Goal: Task Accomplishment & Management: Manage account settings

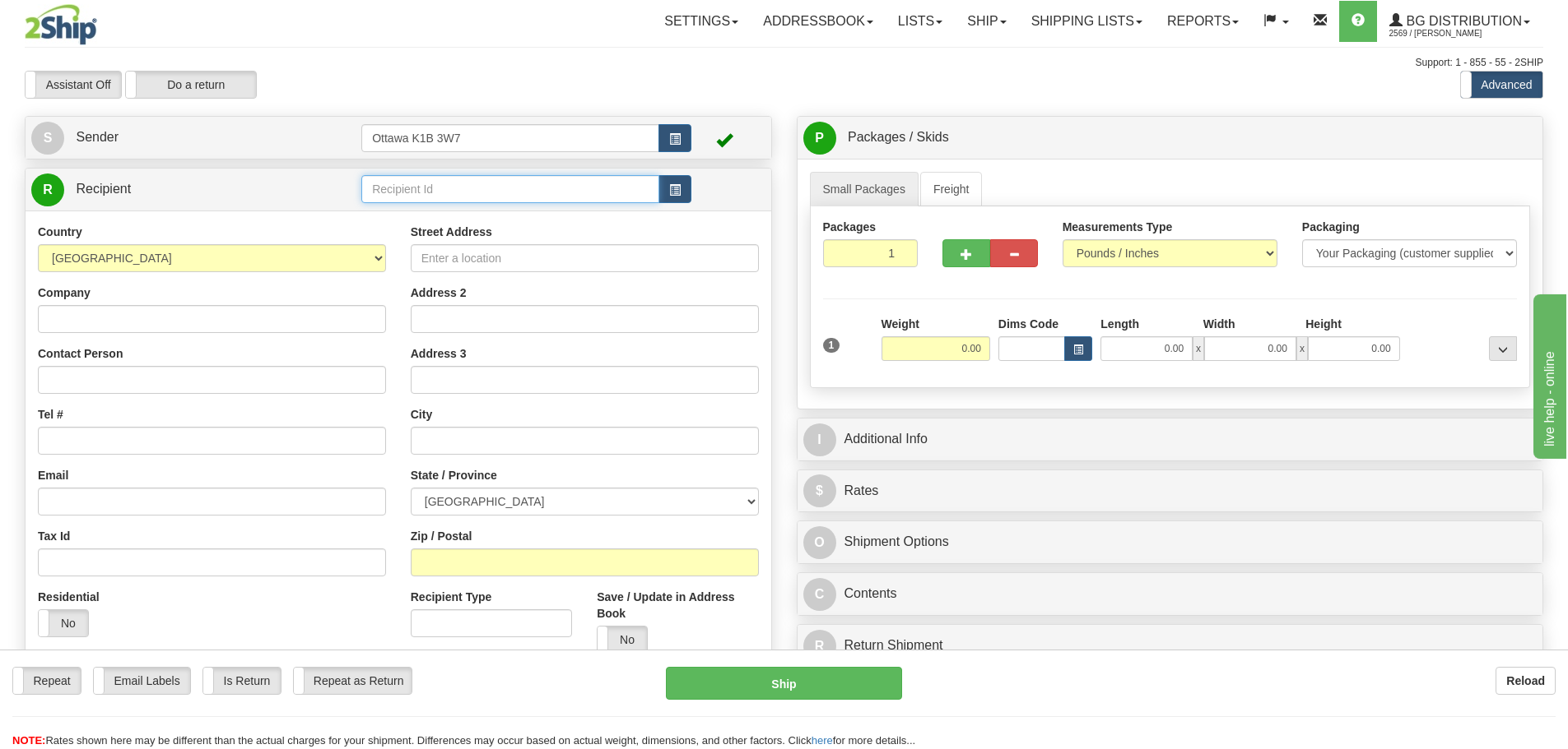
click at [503, 179] on input "text" at bounding box center [510, 189] width 298 height 28
type input "60033"
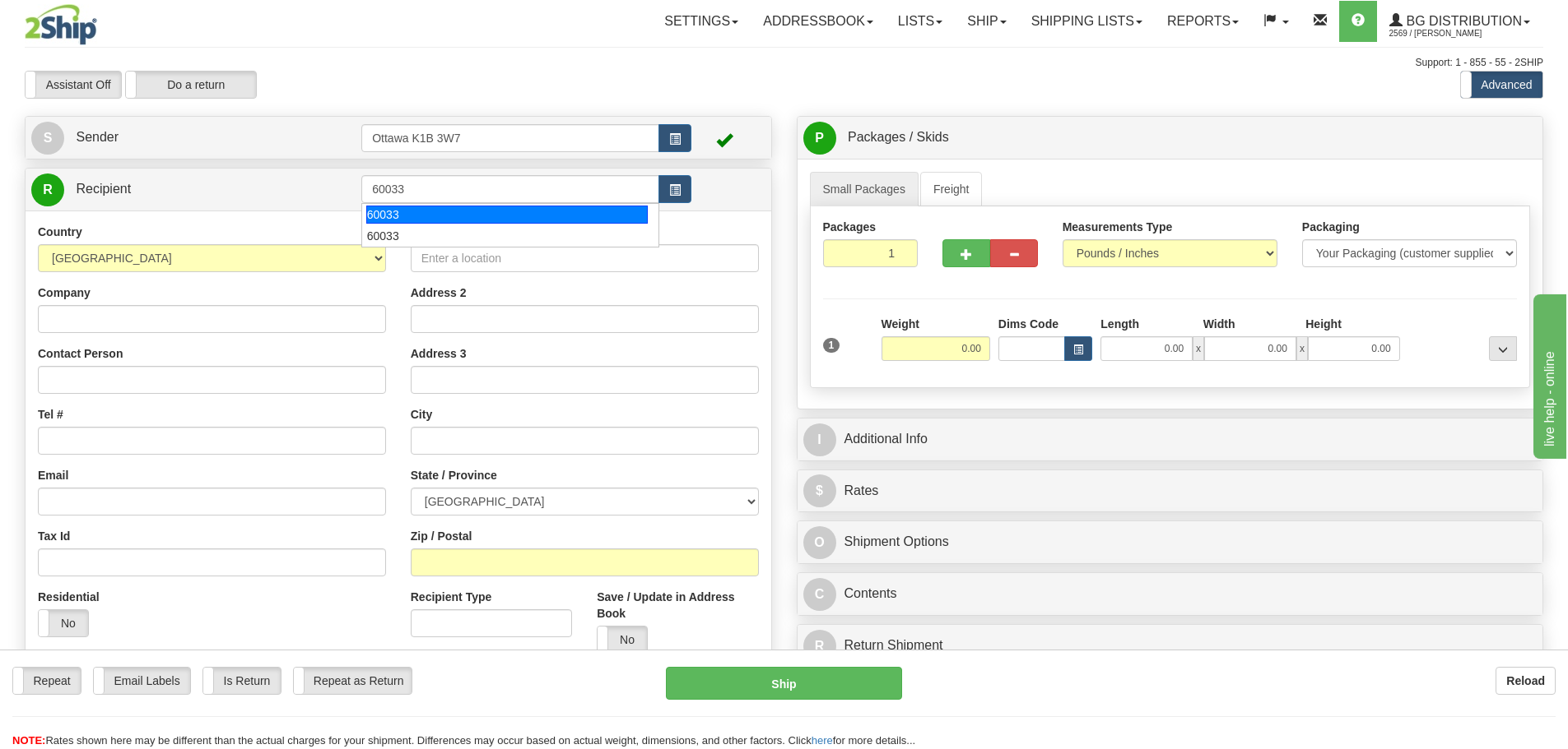
click at [557, 119] on div "S Sender Ottawa K1B 3W7" at bounding box center [398, 138] width 746 height 42
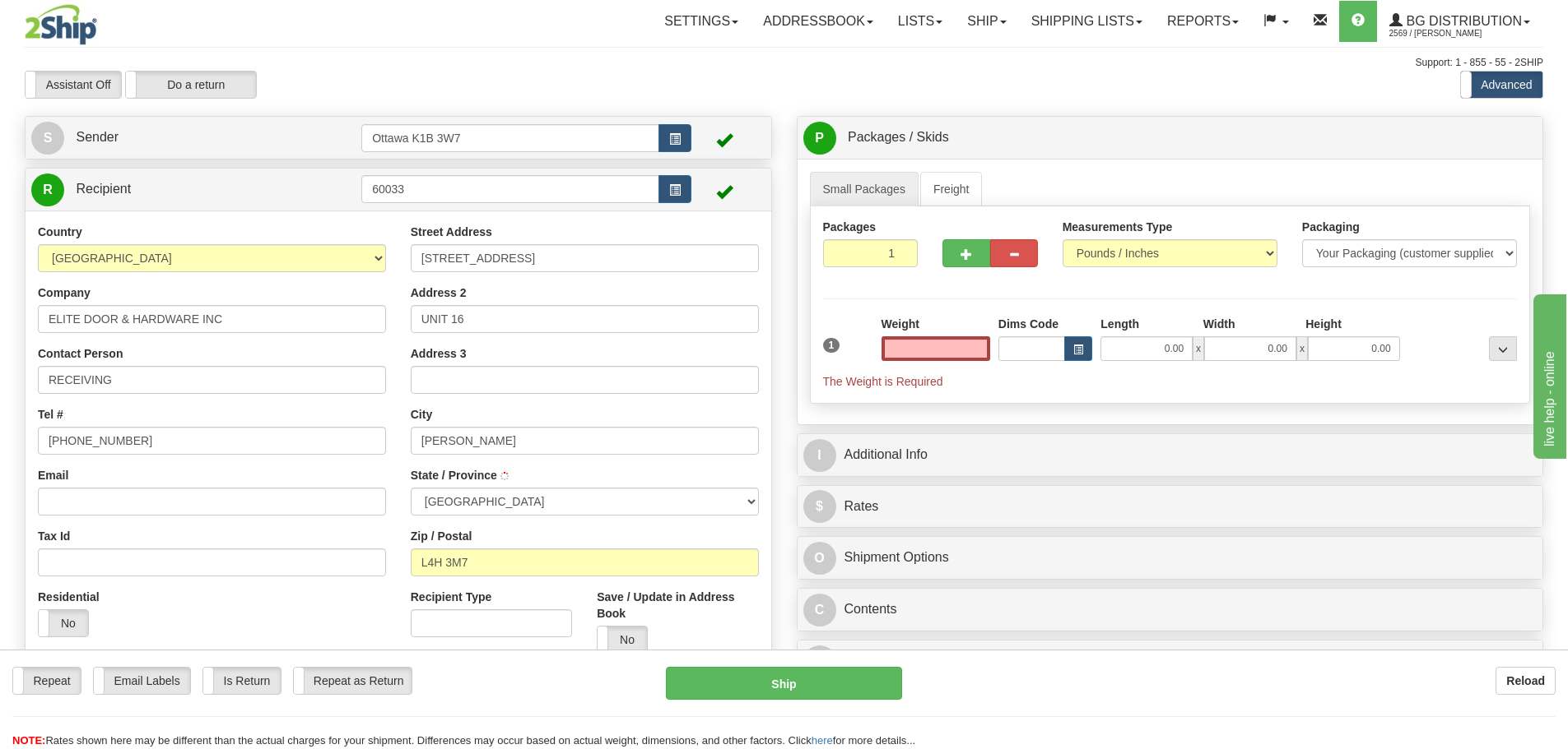
type input "0.00"
click at [921, 355] on input "0.00" at bounding box center [935, 348] width 109 height 25
type input "0.00"
click at [957, 242] on button "button" at bounding box center [966, 253] width 48 height 28
type input "2"
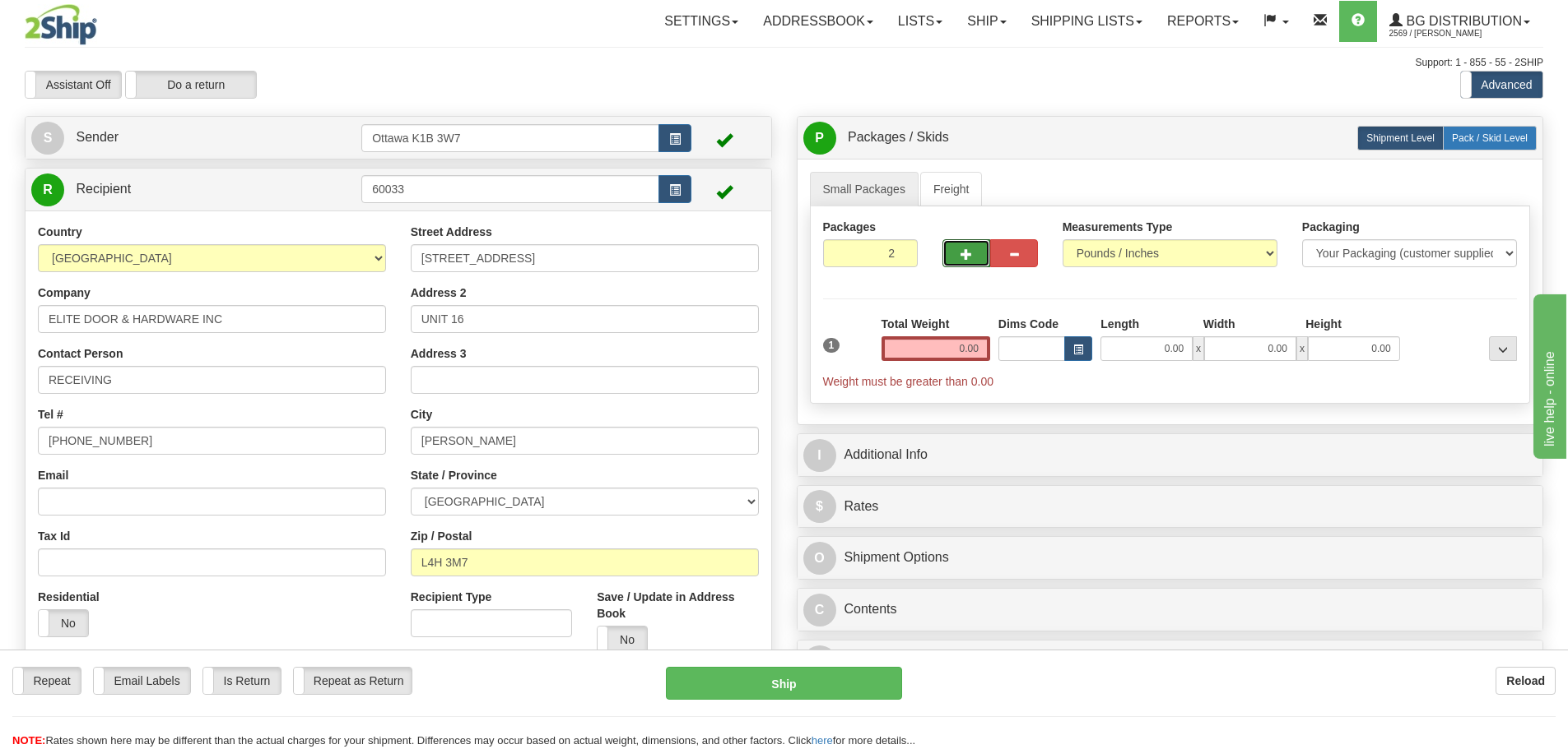
click at [1480, 134] on span "Pack / Skid Level" at bounding box center [1489, 138] width 76 height 12
radio input "true"
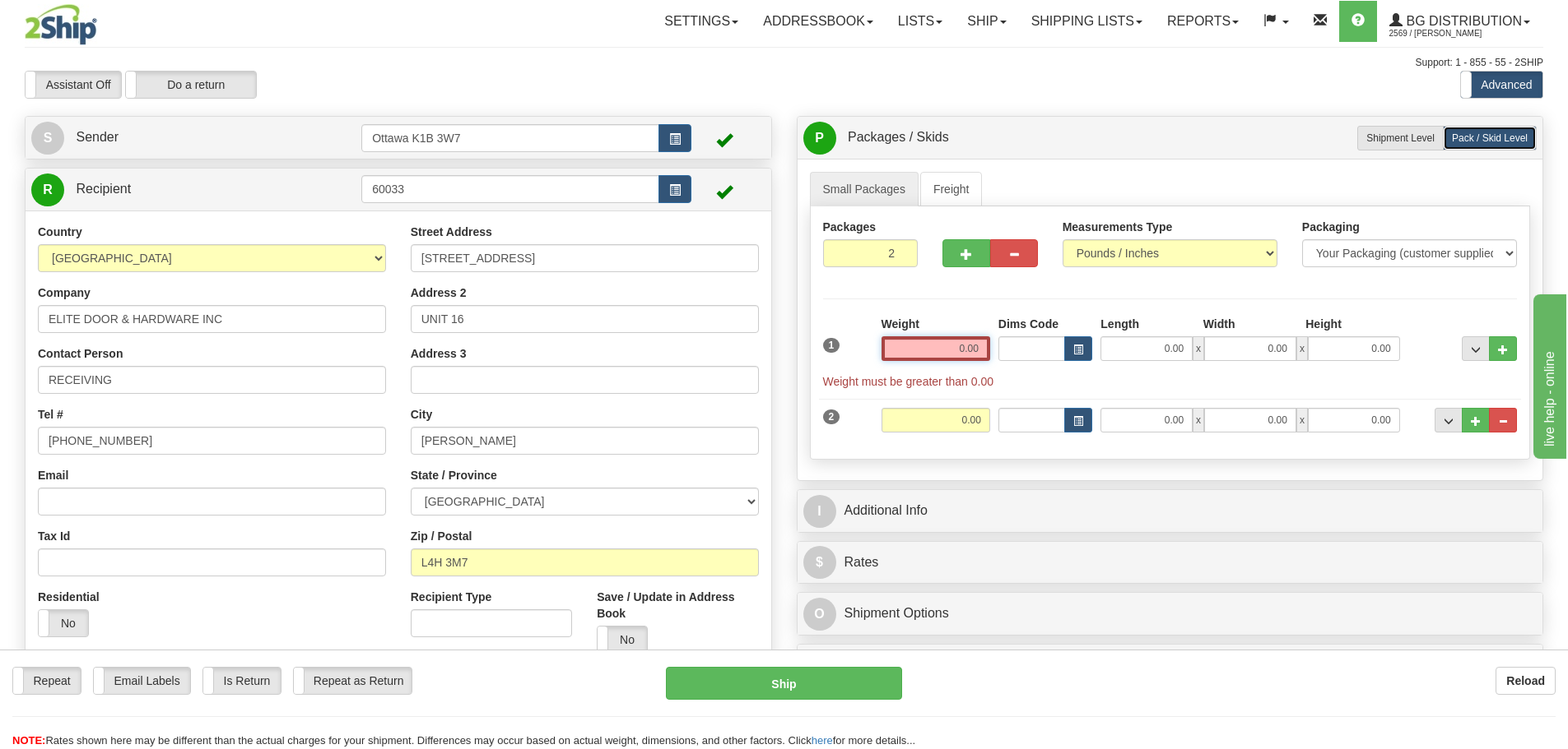
click at [950, 351] on input "0.00" at bounding box center [935, 348] width 109 height 25
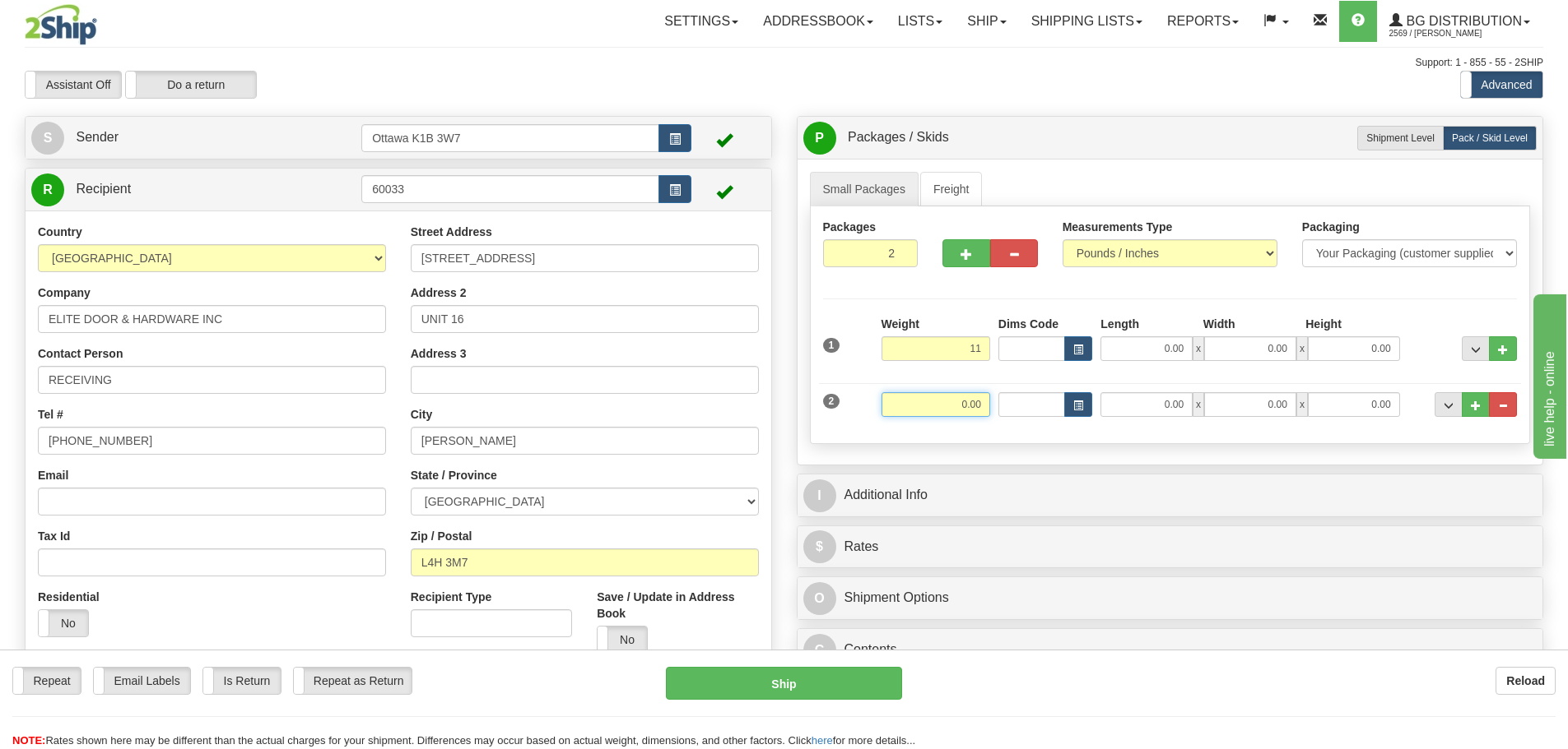
type input "11.00"
click at [973, 401] on input "0.00" at bounding box center [935, 404] width 109 height 25
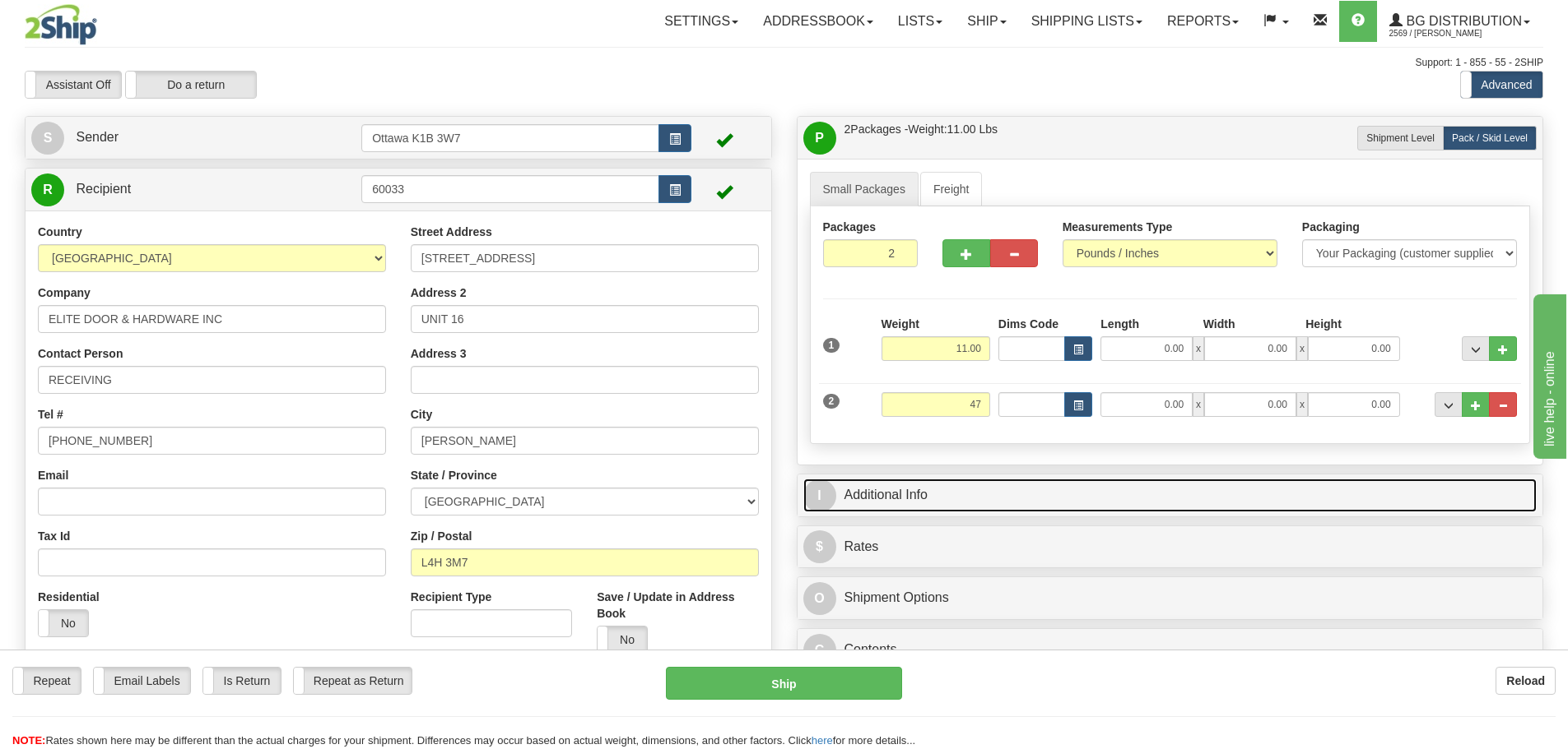
type input "47.00"
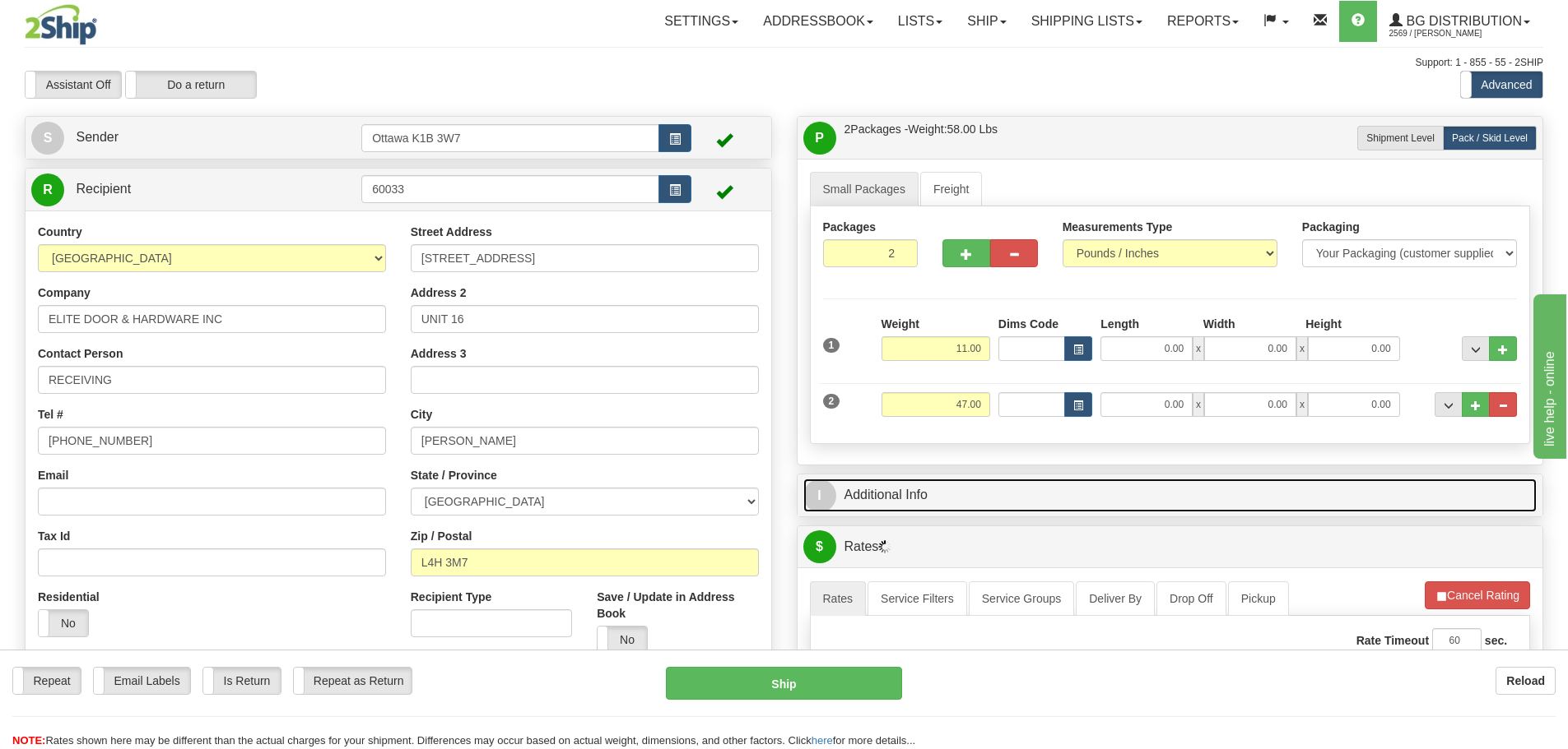
drag, startPoint x: 1175, startPoint y: 487, endPoint x: 1174, endPoint y: 495, distance: 8.1
click at [1175, 487] on link "I Additional Info" at bounding box center [1170, 495] width 734 height 34
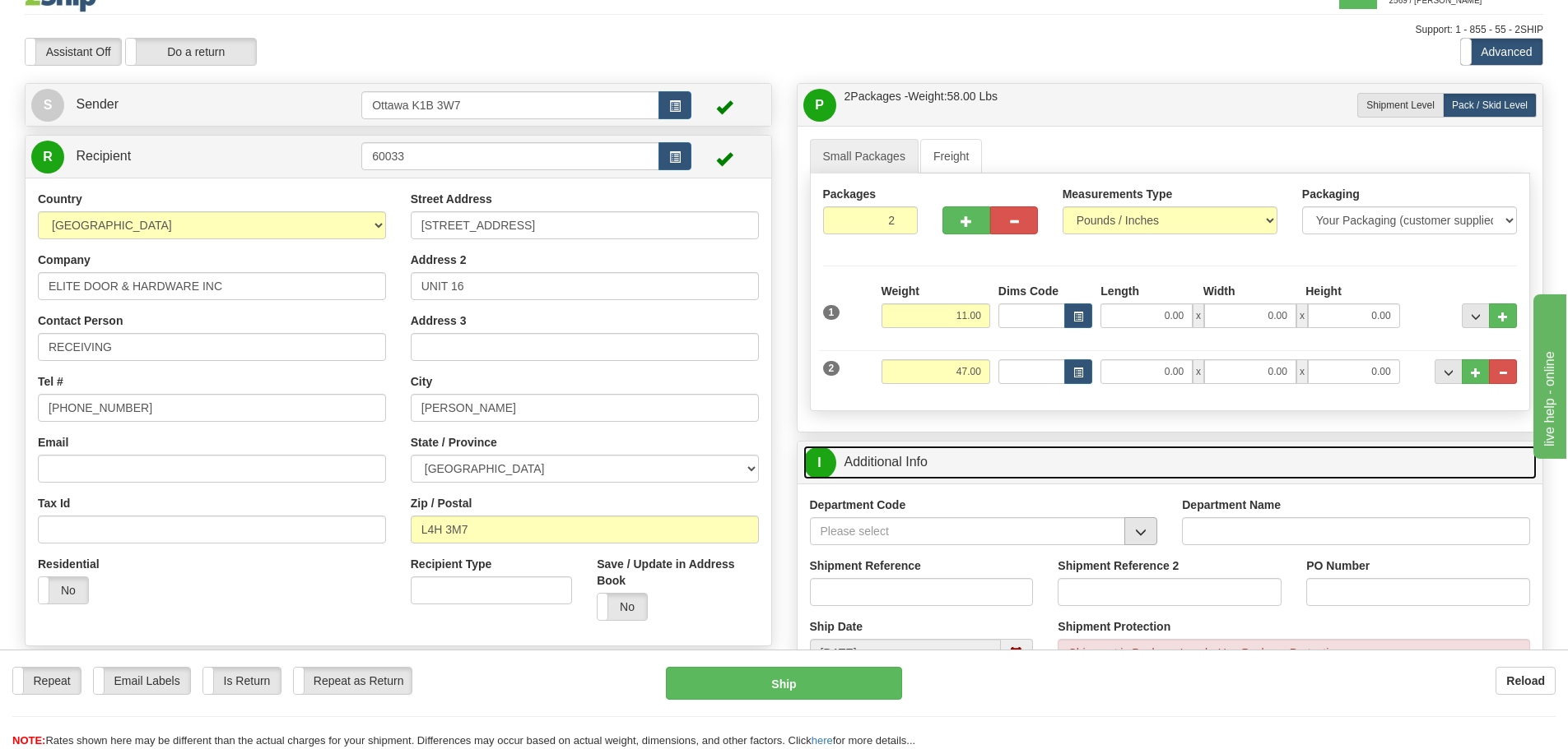
scroll to position [82, 0]
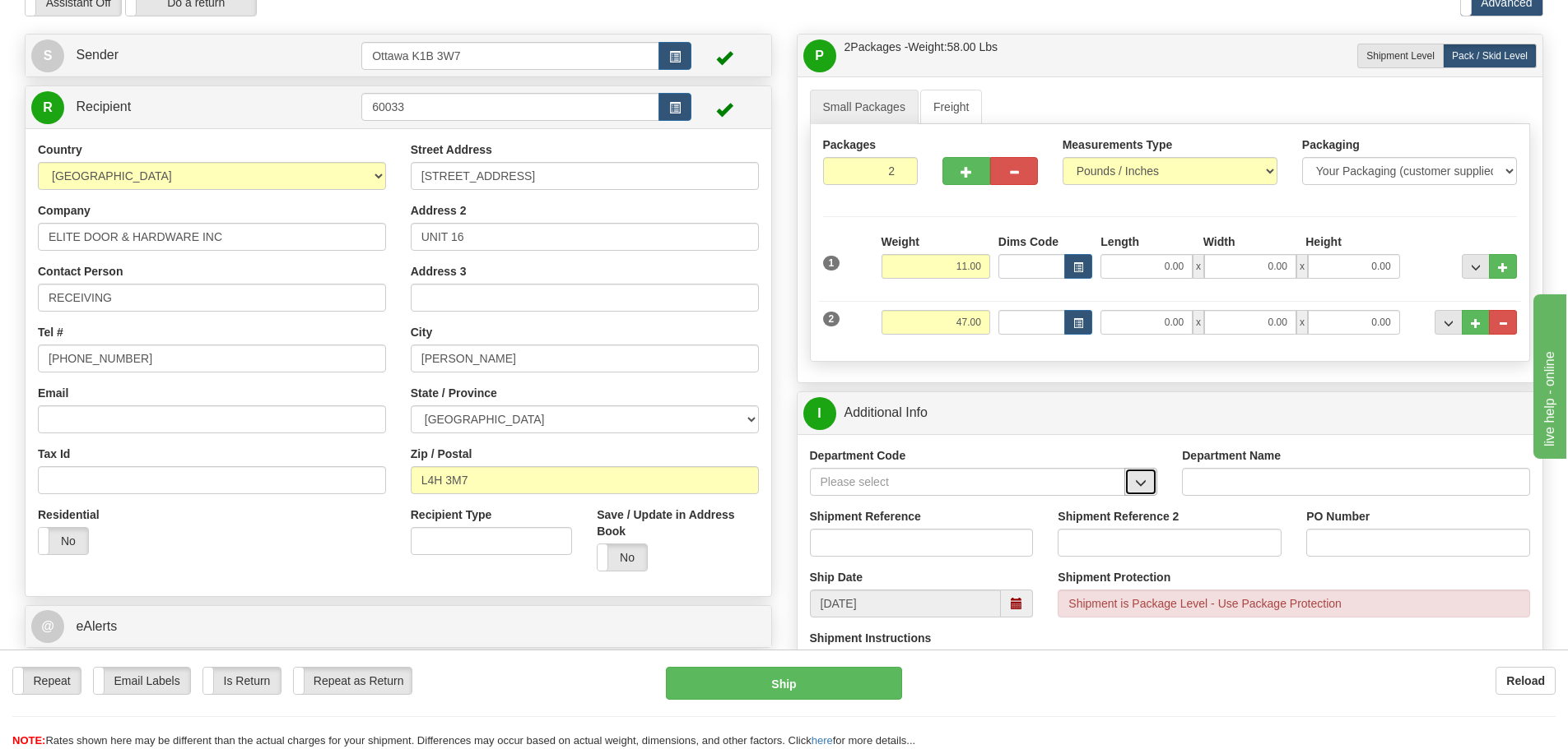
click at [1150, 477] on button "button" at bounding box center [1141, 482] width 33 height 28
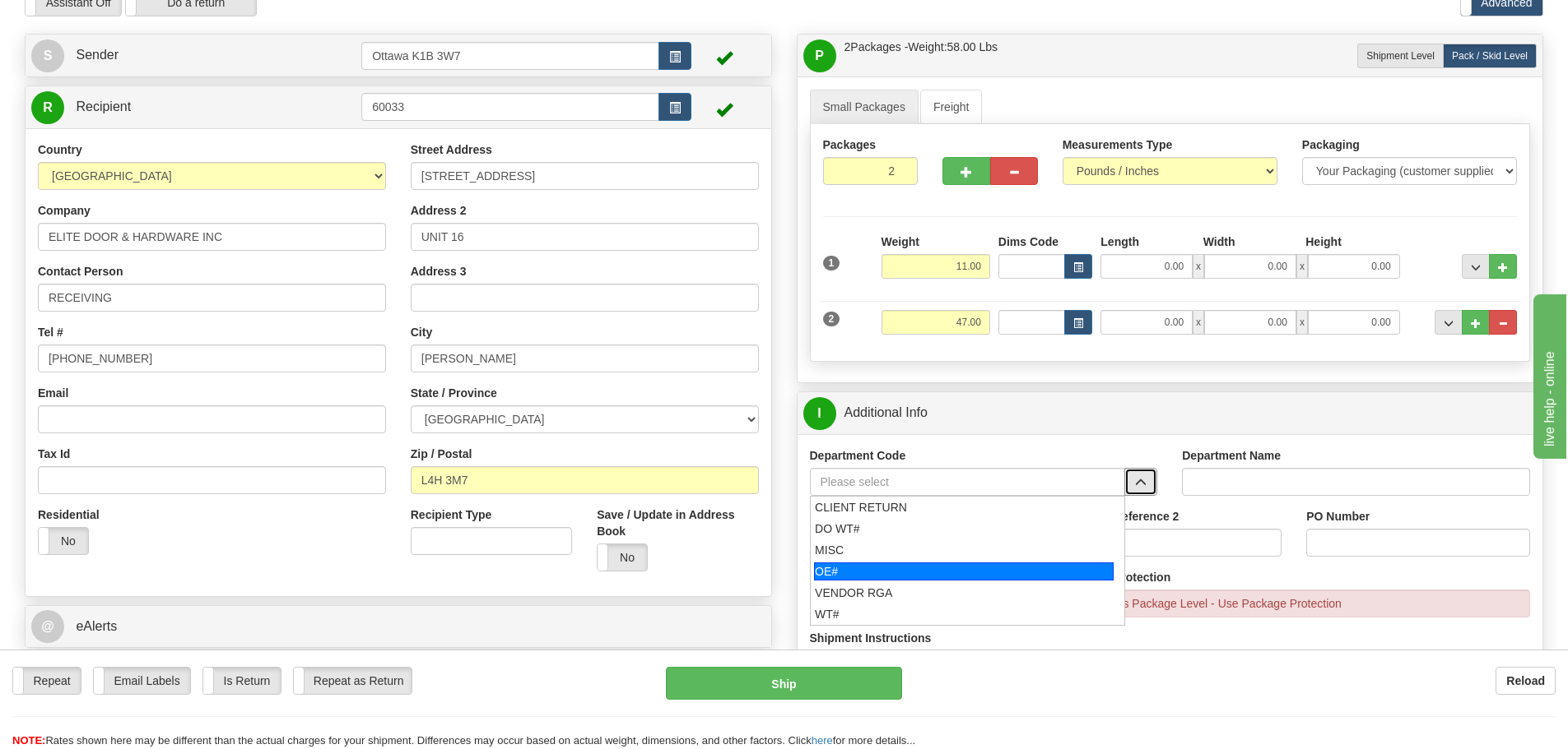
click at [985, 572] on div "OE#" at bounding box center [963, 572] width 299 height 18
type input "OE#"
type input "ORDERS"
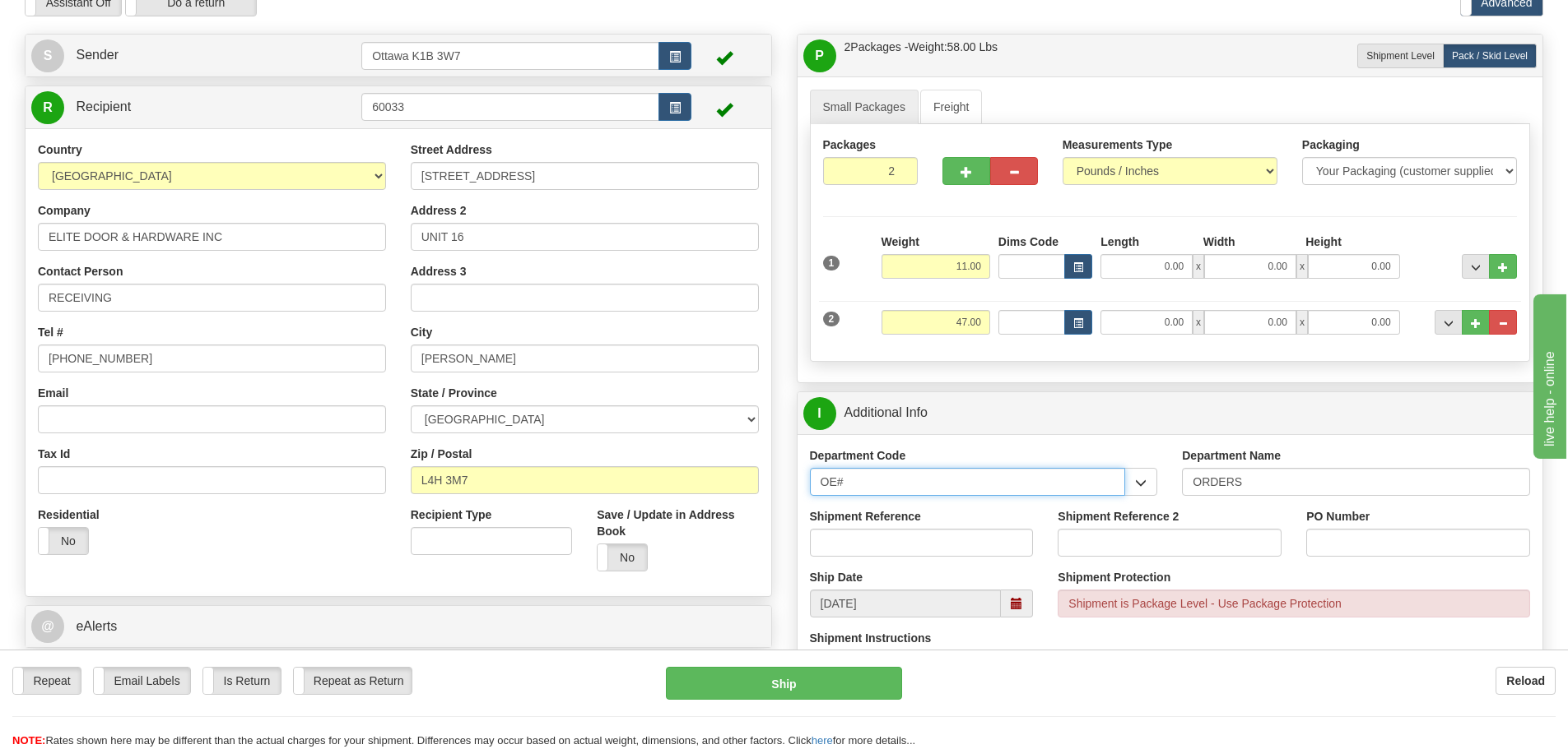
drag, startPoint x: 991, startPoint y: 484, endPoint x: 596, endPoint y: 512, distance: 396.0
click at [624, 34] on div "Create a label for the return Create Pickup Without Label S Sender" at bounding box center [783, 34] width 1543 height 0
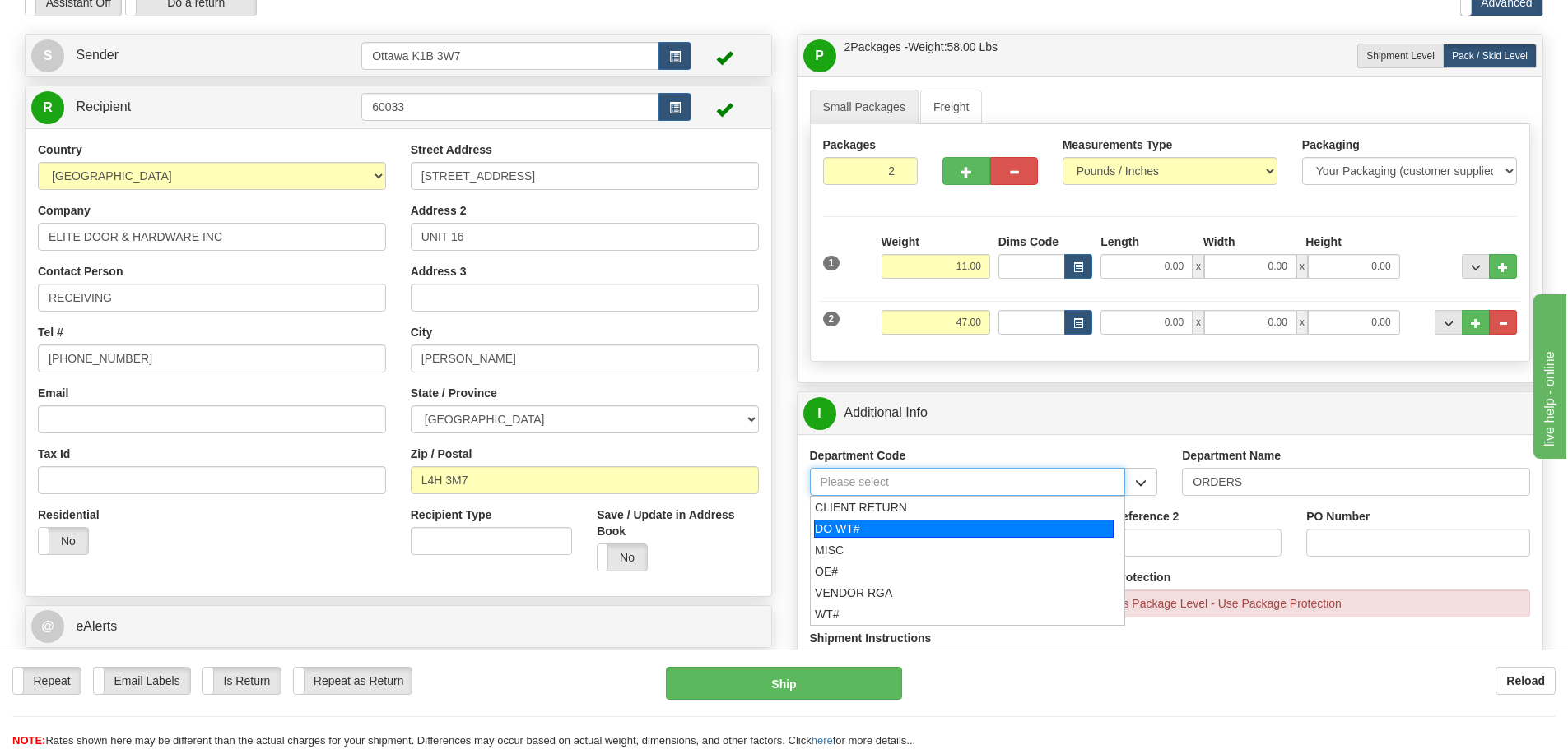
click at [865, 530] on div "DO WT#" at bounding box center [963, 529] width 299 height 18
type input "DO WT#"
type input "DIRECT ORDERS"
type input "DO WT#"
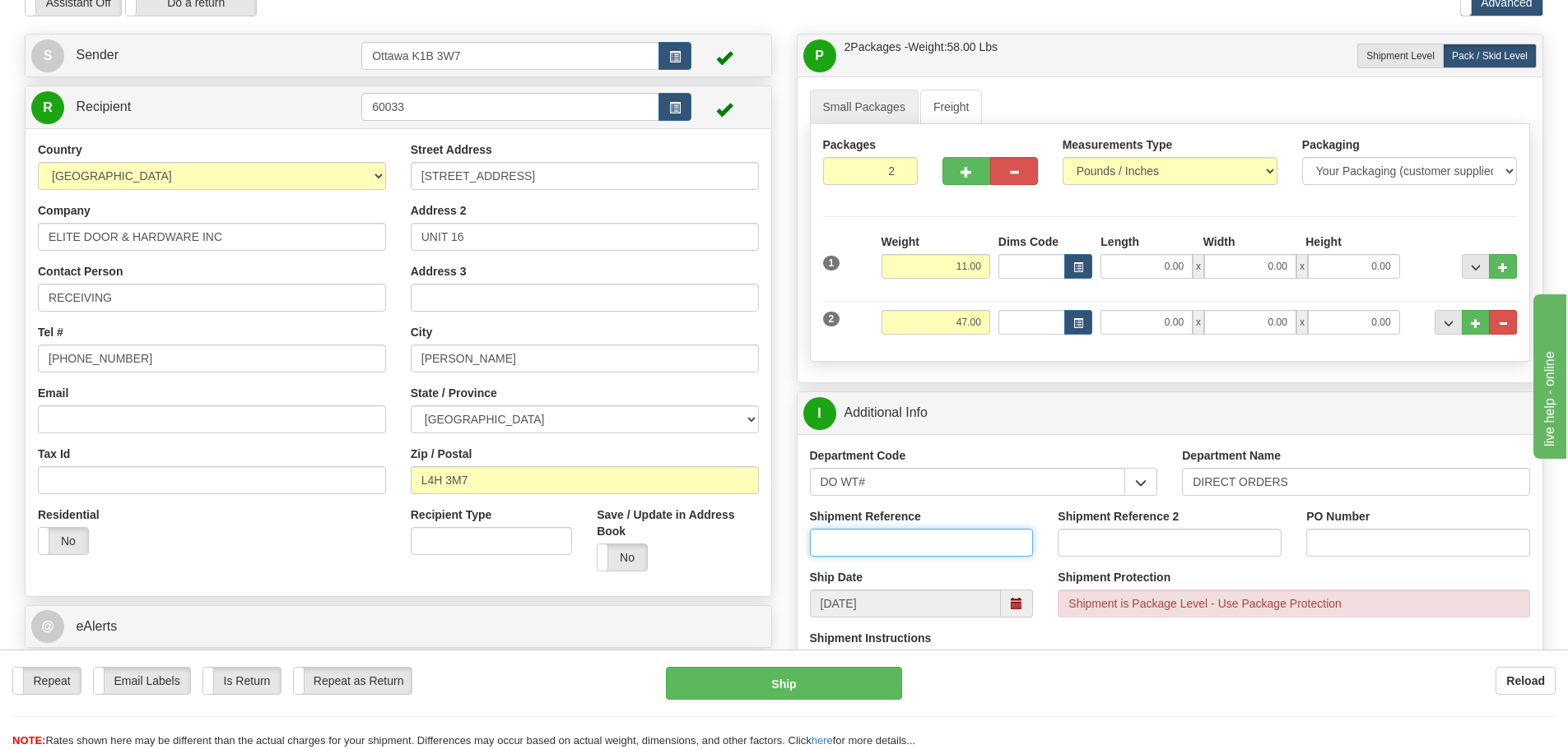
click at [869, 551] on input "Shipment Reference" at bounding box center [921, 542] width 224 height 28
type input "166981-00"
click at [1388, 551] on input "PO Number" at bounding box center [1417, 542] width 224 height 28
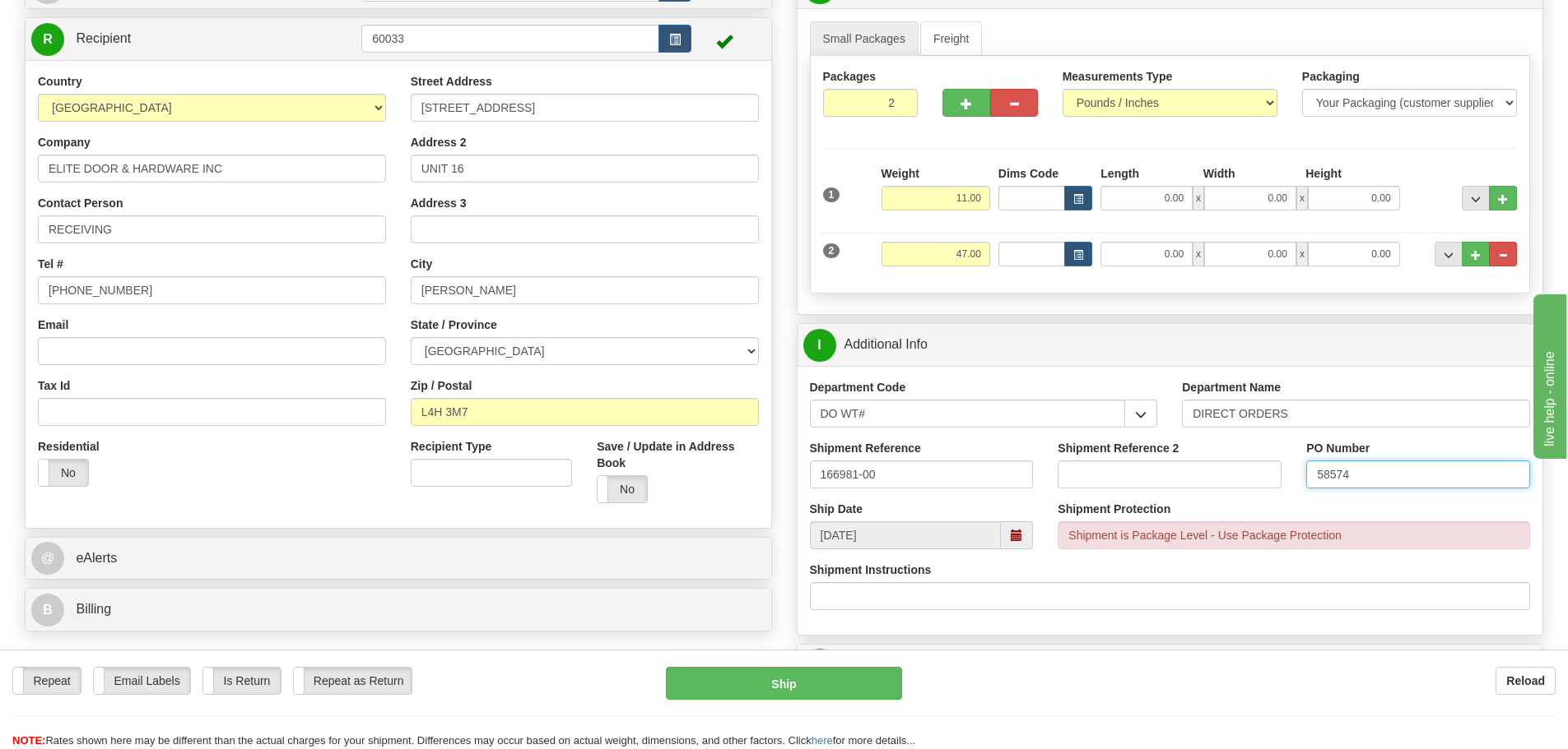
scroll to position [412, 0]
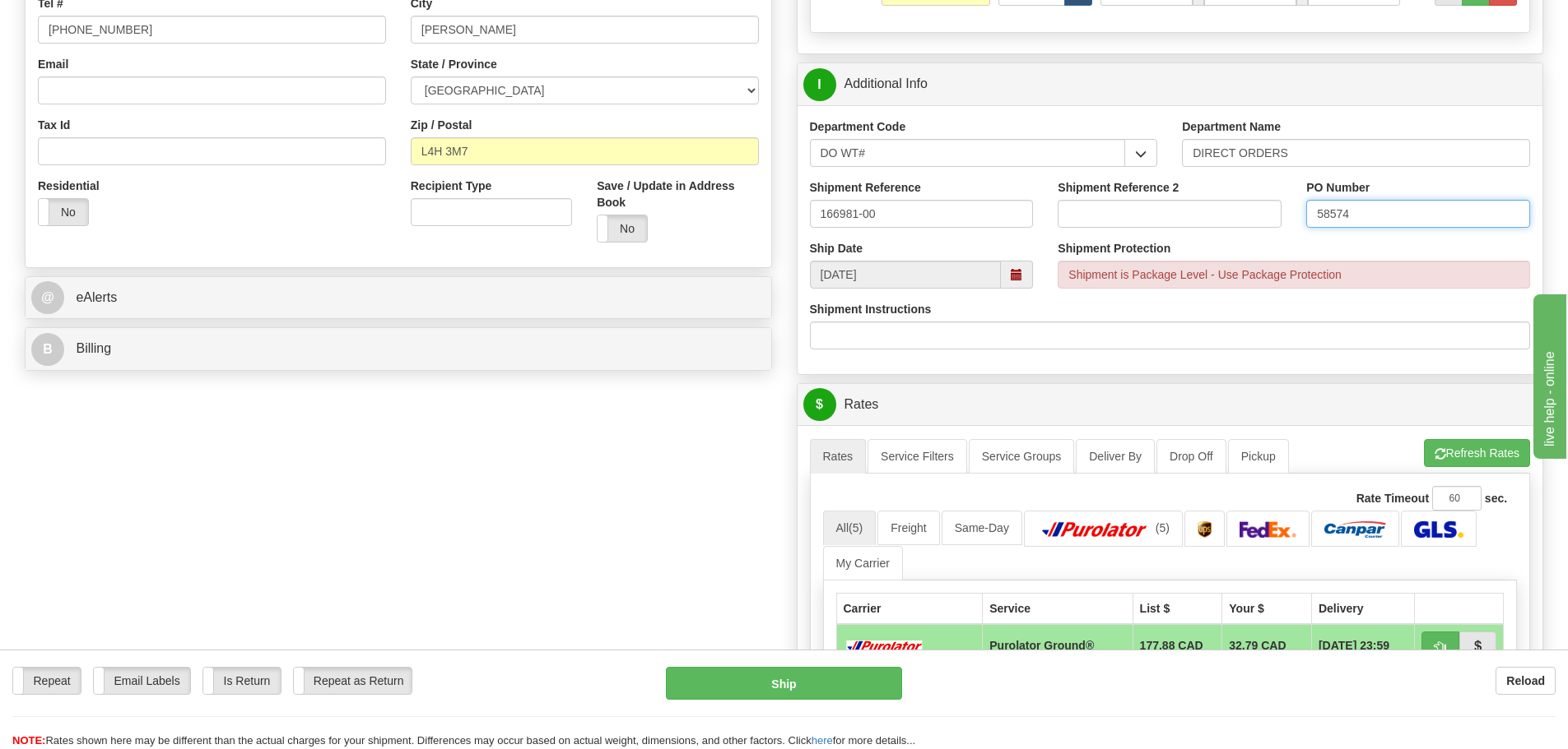
type input "58574"
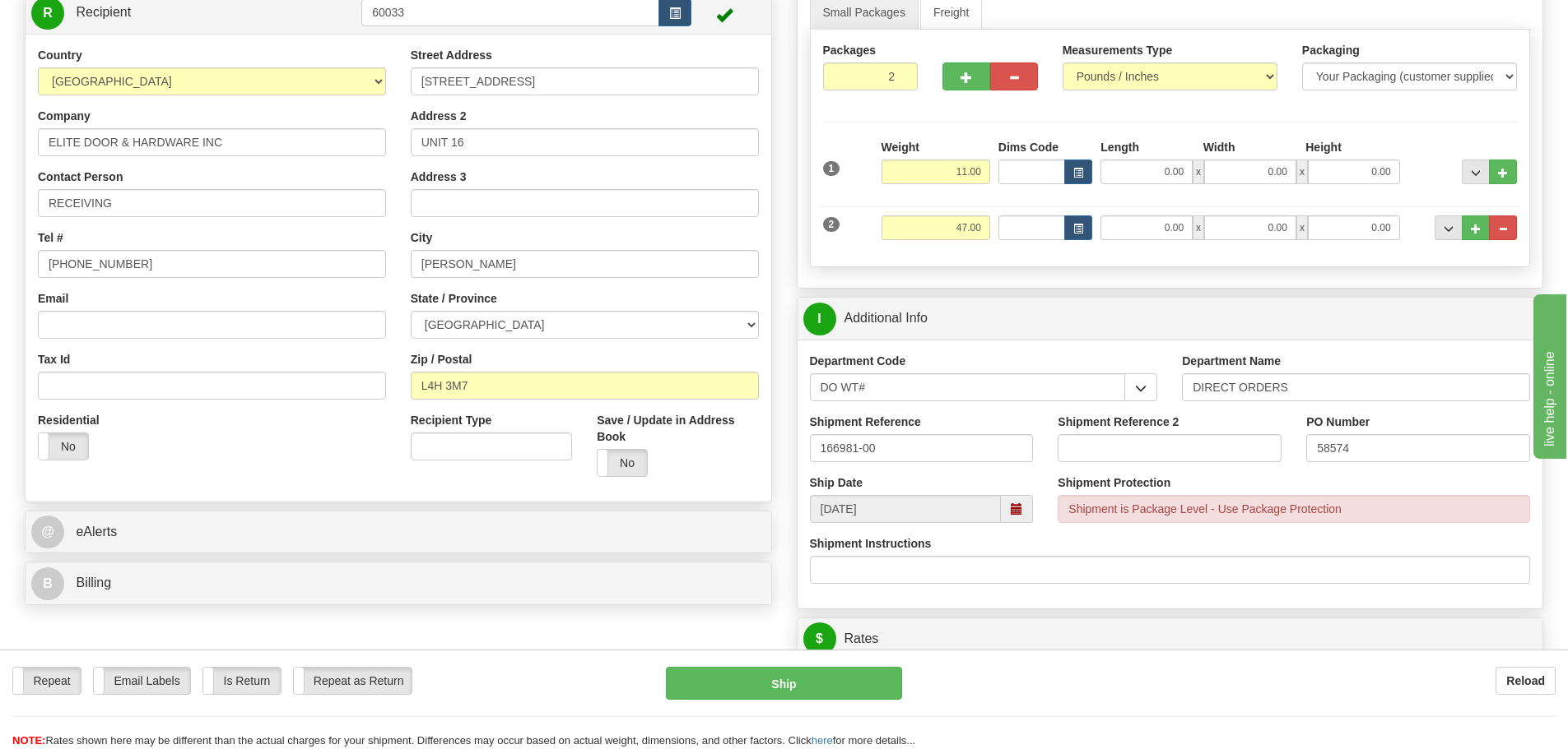
scroll to position [165, 0]
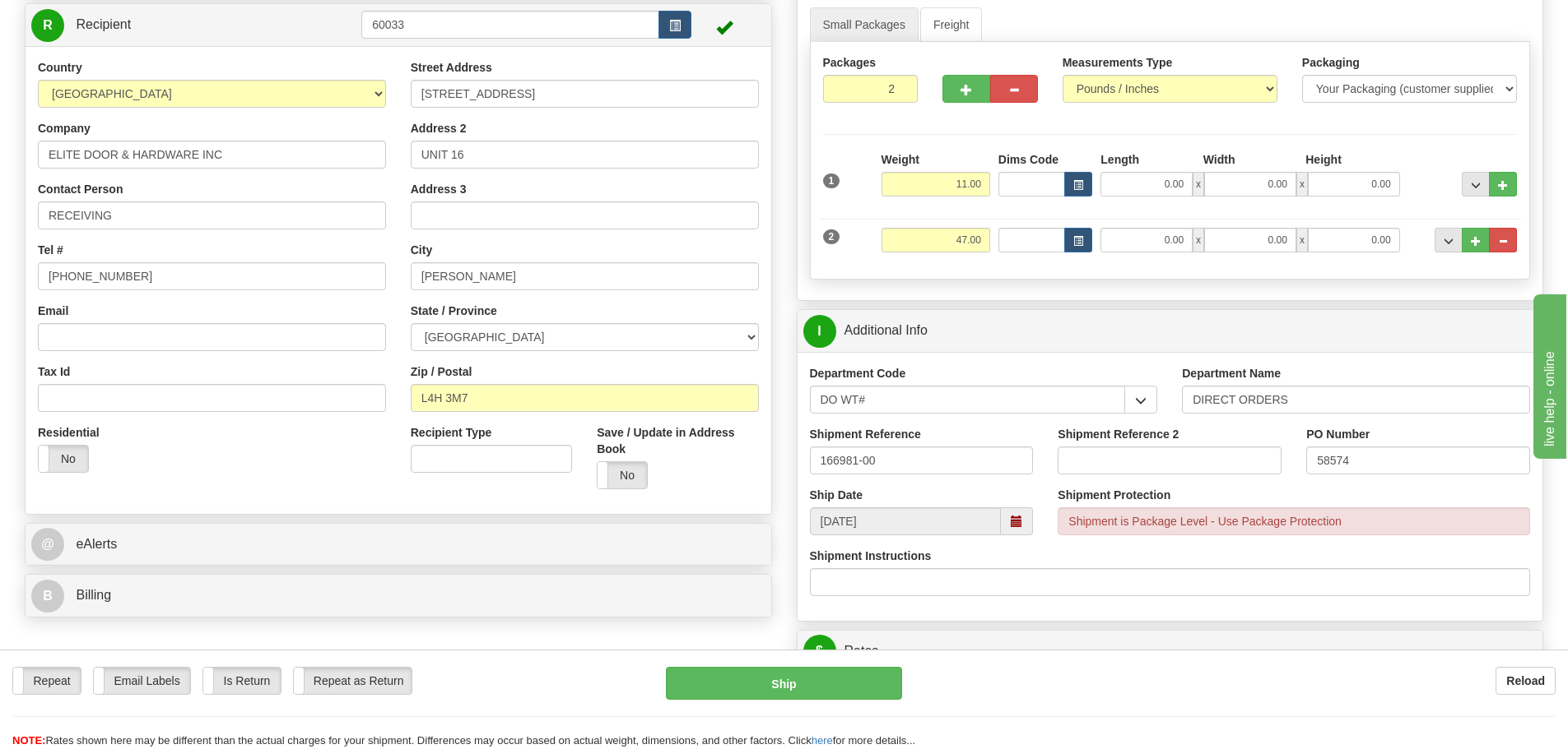
drag, startPoint x: 1380, startPoint y: 431, endPoint x: 791, endPoint y: 556, distance: 602.1
click at [791, 556] on div "P Packages / Skids 2 Packages - Weight: 58.00 Lbs 1 Skids - Weight: 0.00 Lbs Sh…" at bounding box center [1170, 696] width 772 height 1490
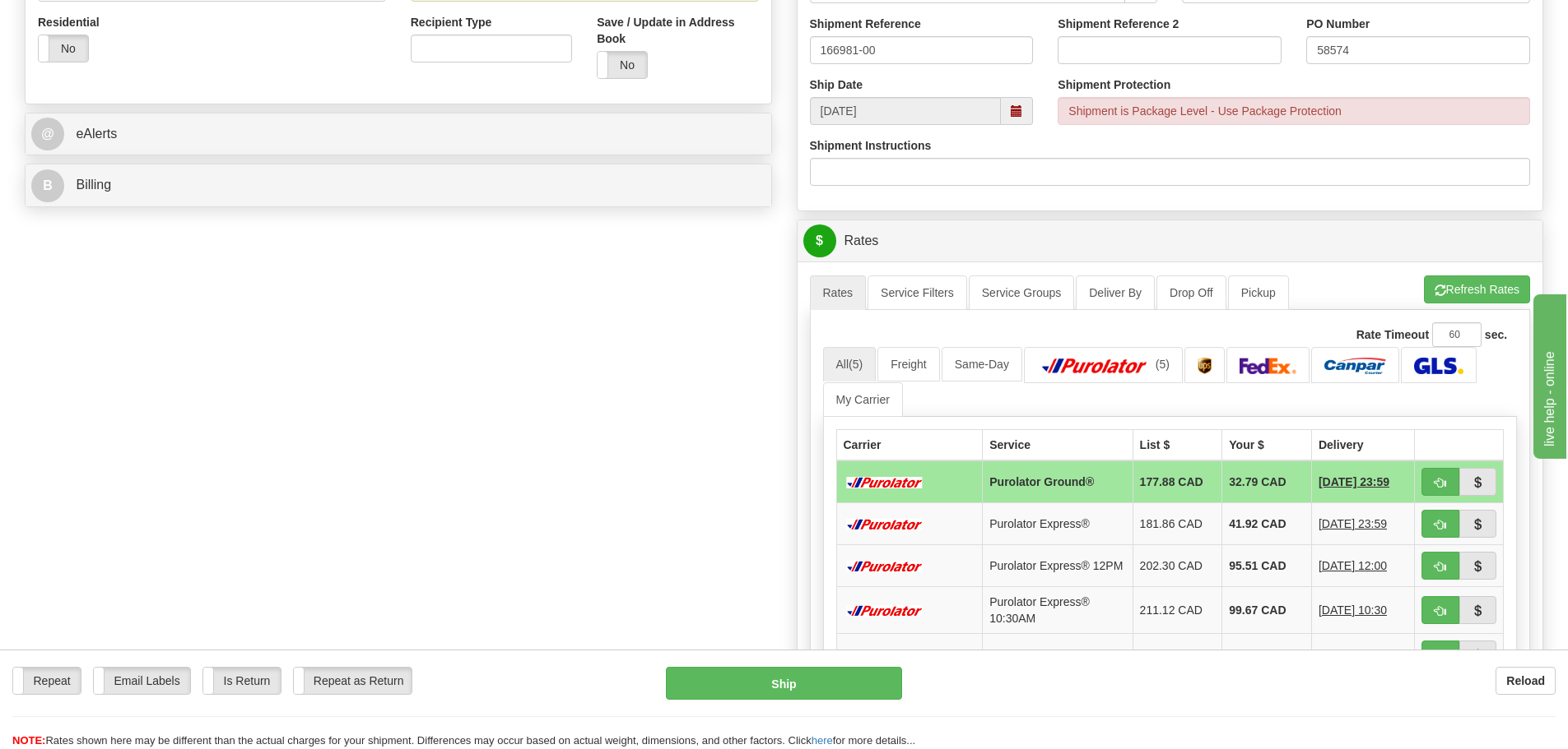
scroll to position [576, 0]
click at [1444, 489] on button "button" at bounding box center [1439, 481] width 38 height 28
type input "260"
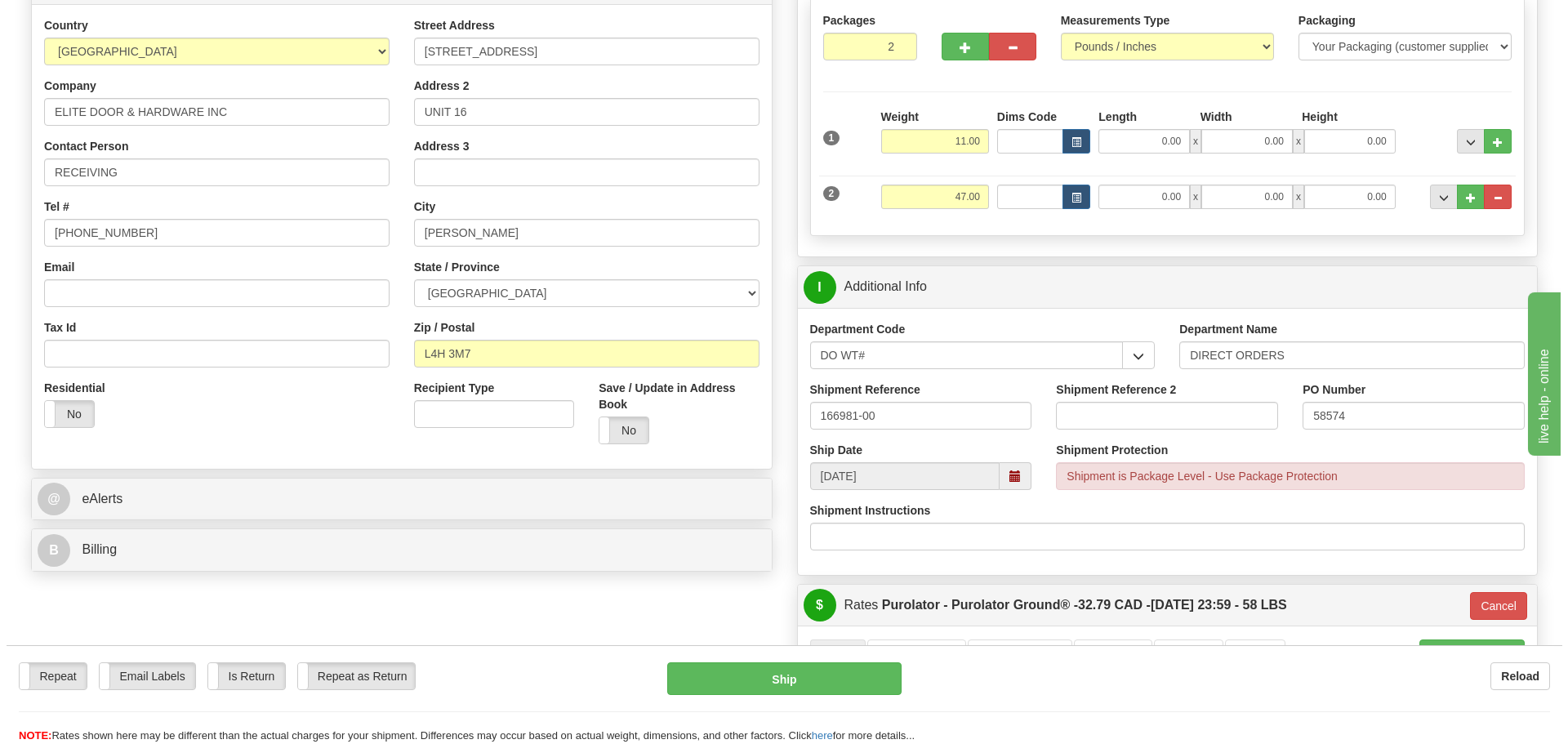
scroll to position [245, 0]
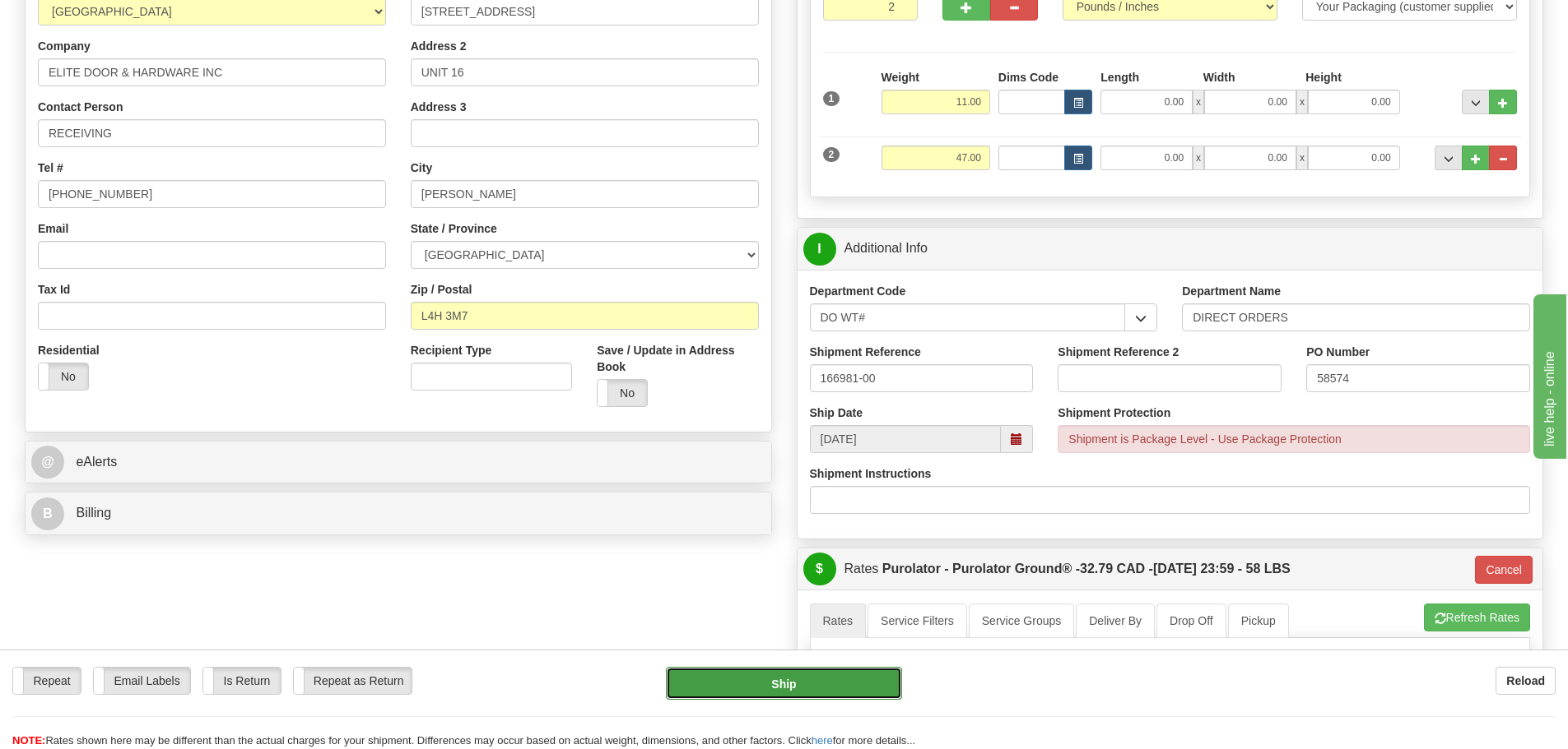
click at [864, 679] on button "Ship" at bounding box center [784, 683] width 236 height 33
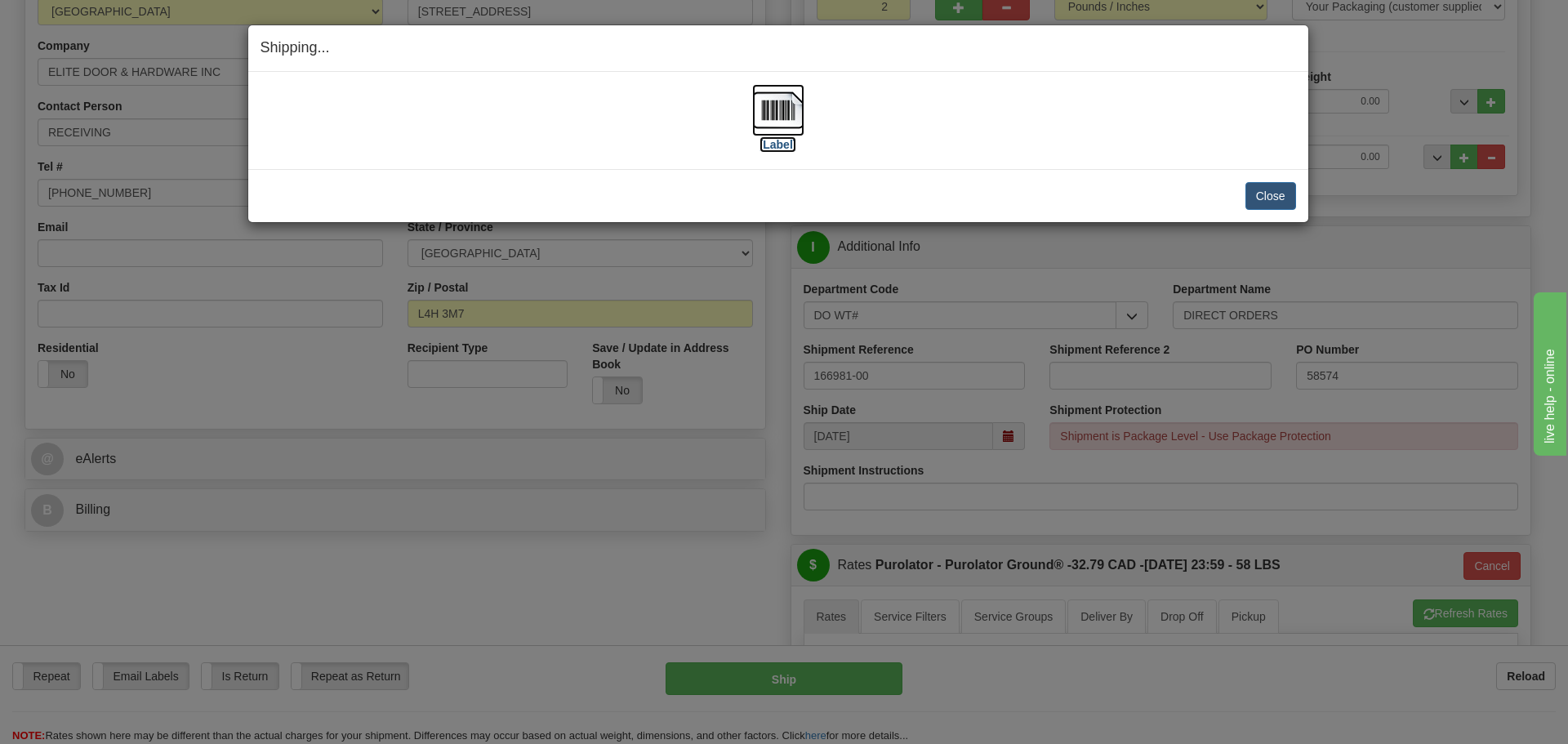
click at [787, 143] on label "[Label]" at bounding box center [778, 144] width 37 height 16
click at [1252, 193] on button "Close" at bounding box center [1271, 196] width 51 height 28
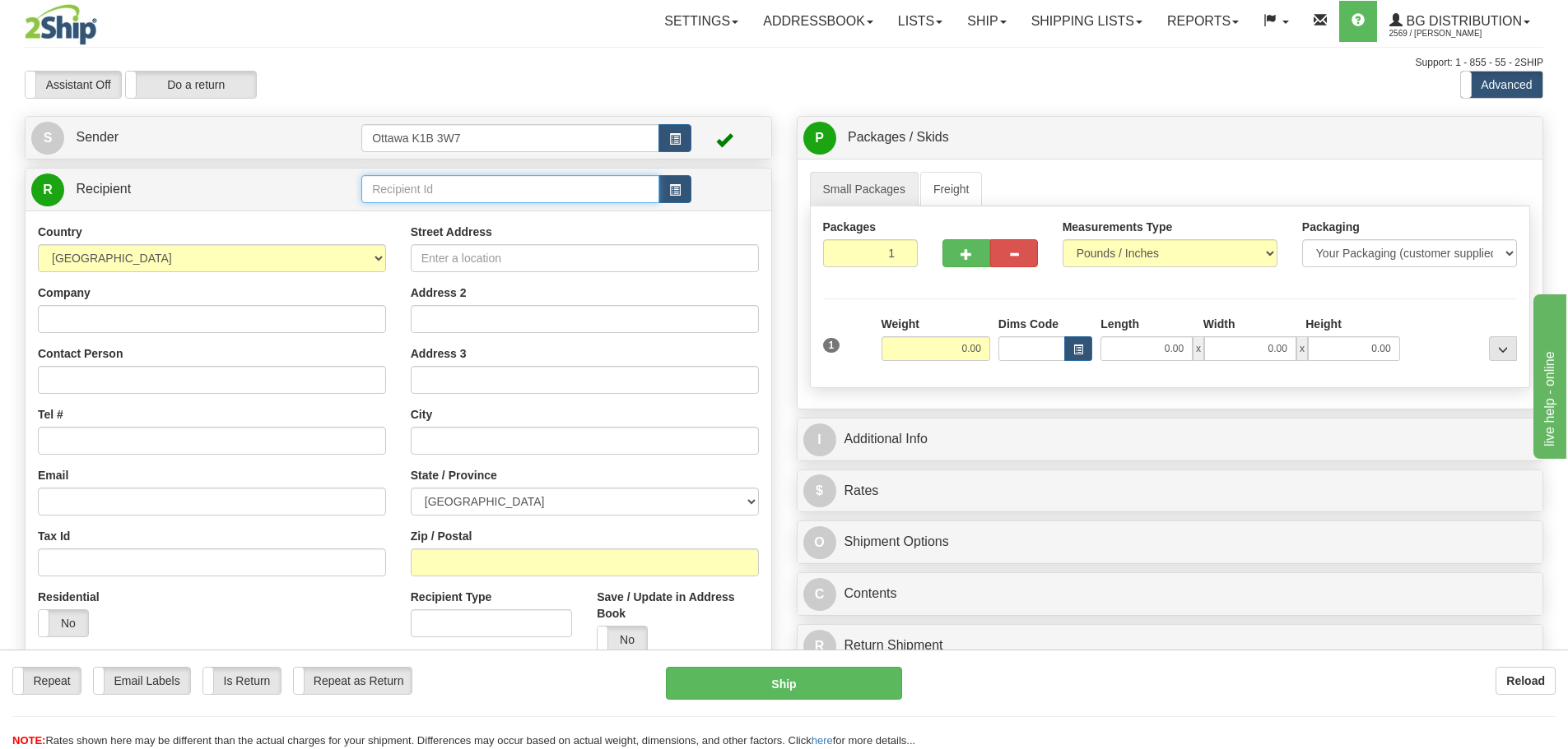
click at [535, 186] on input "text" at bounding box center [510, 189] width 298 height 28
type input "910486"
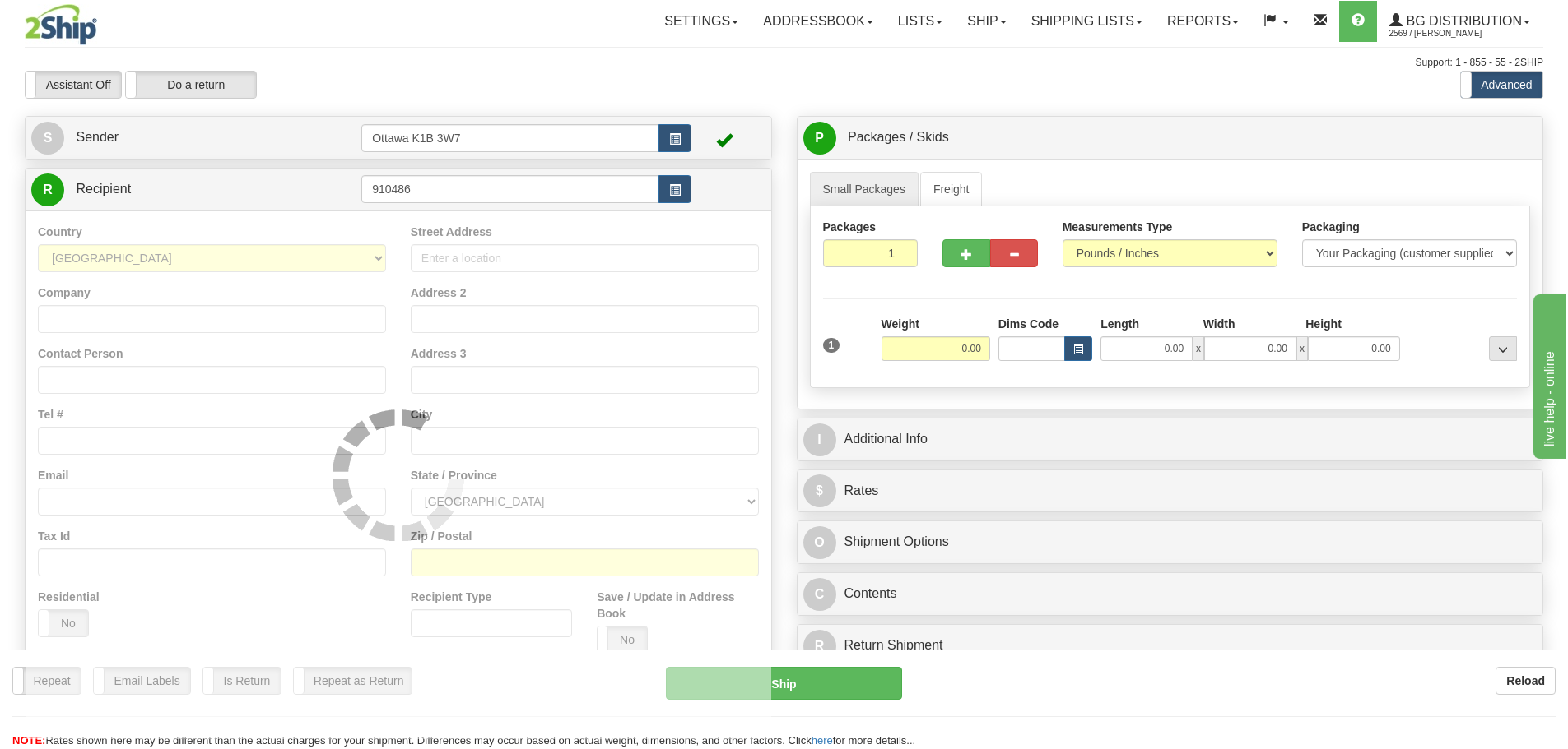
click at [569, 89] on div "Assistant On Assistant Off Do a return Do a return" at bounding box center [333, 84] width 642 height 28
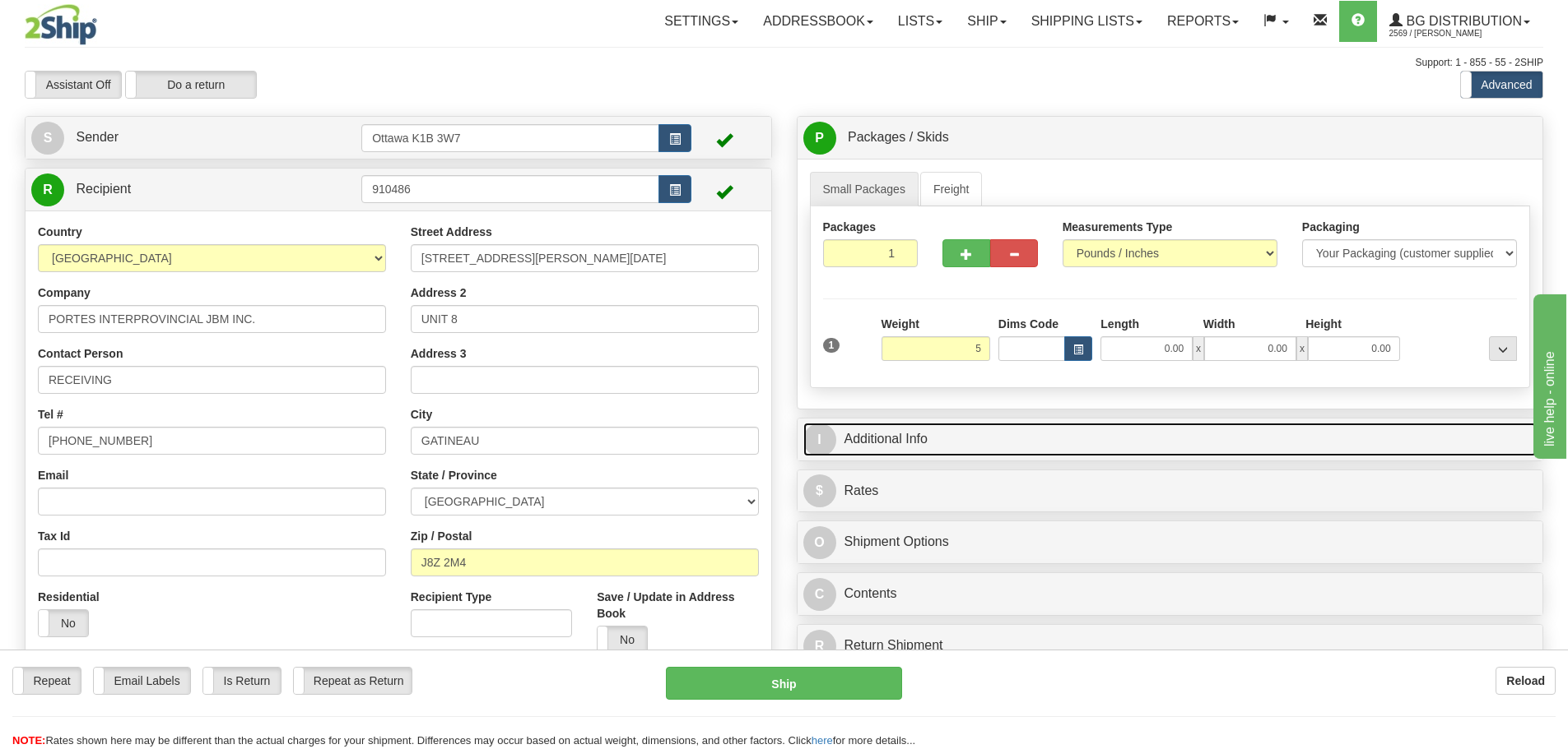
type input "5.00"
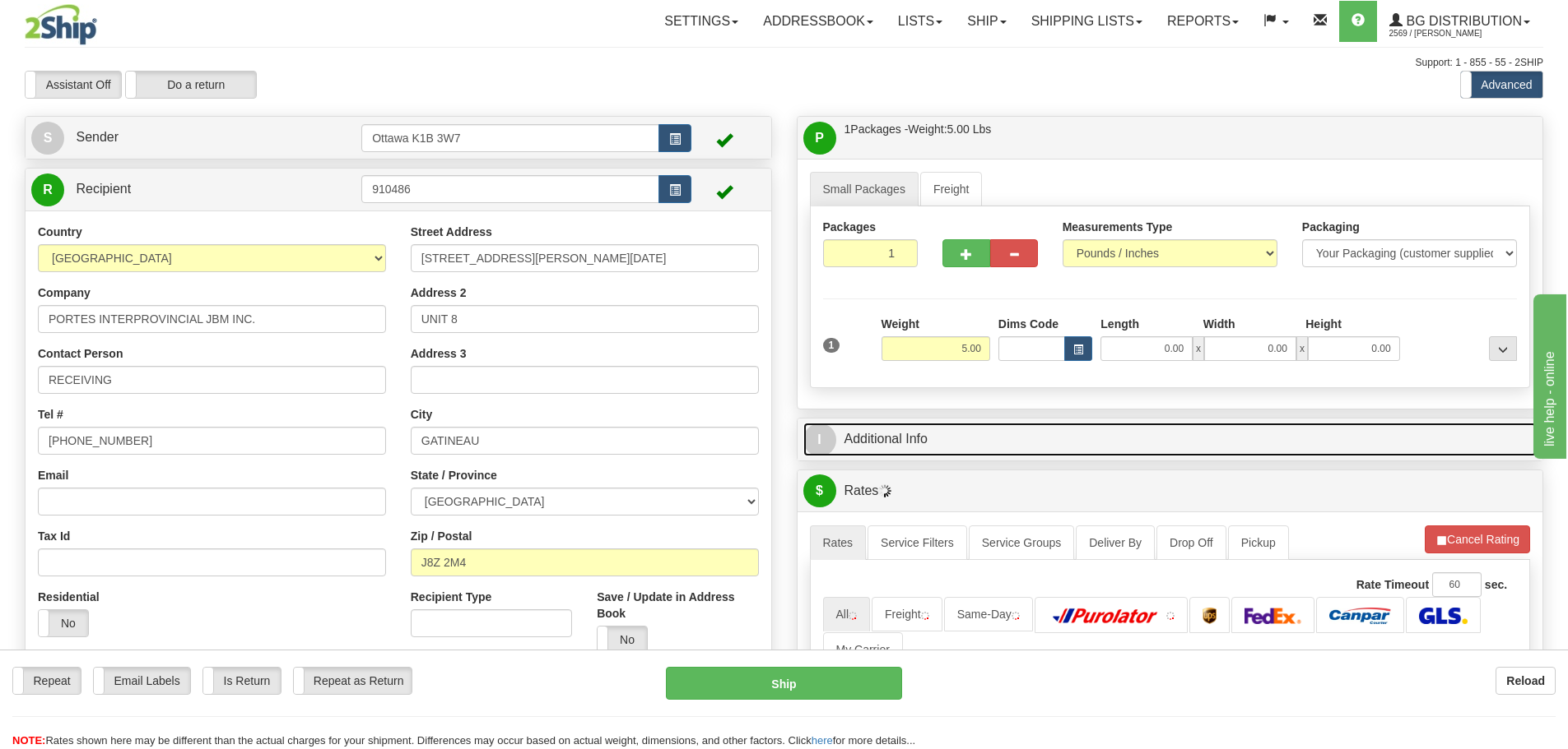
click at [1054, 447] on link "I Additional Info" at bounding box center [1170, 439] width 734 height 34
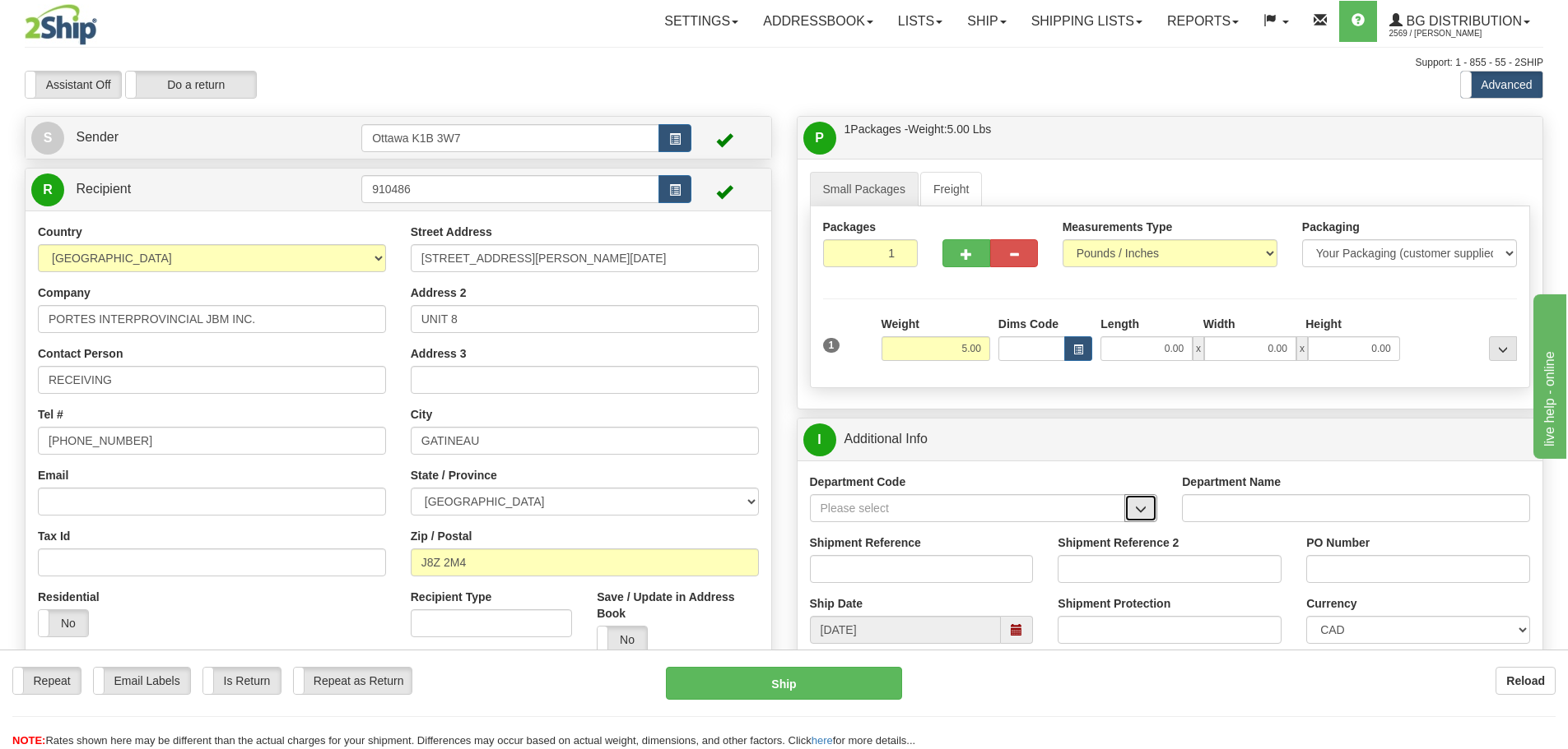
click at [1147, 511] on button "button" at bounding box center [1141, 508] width 33 height 28
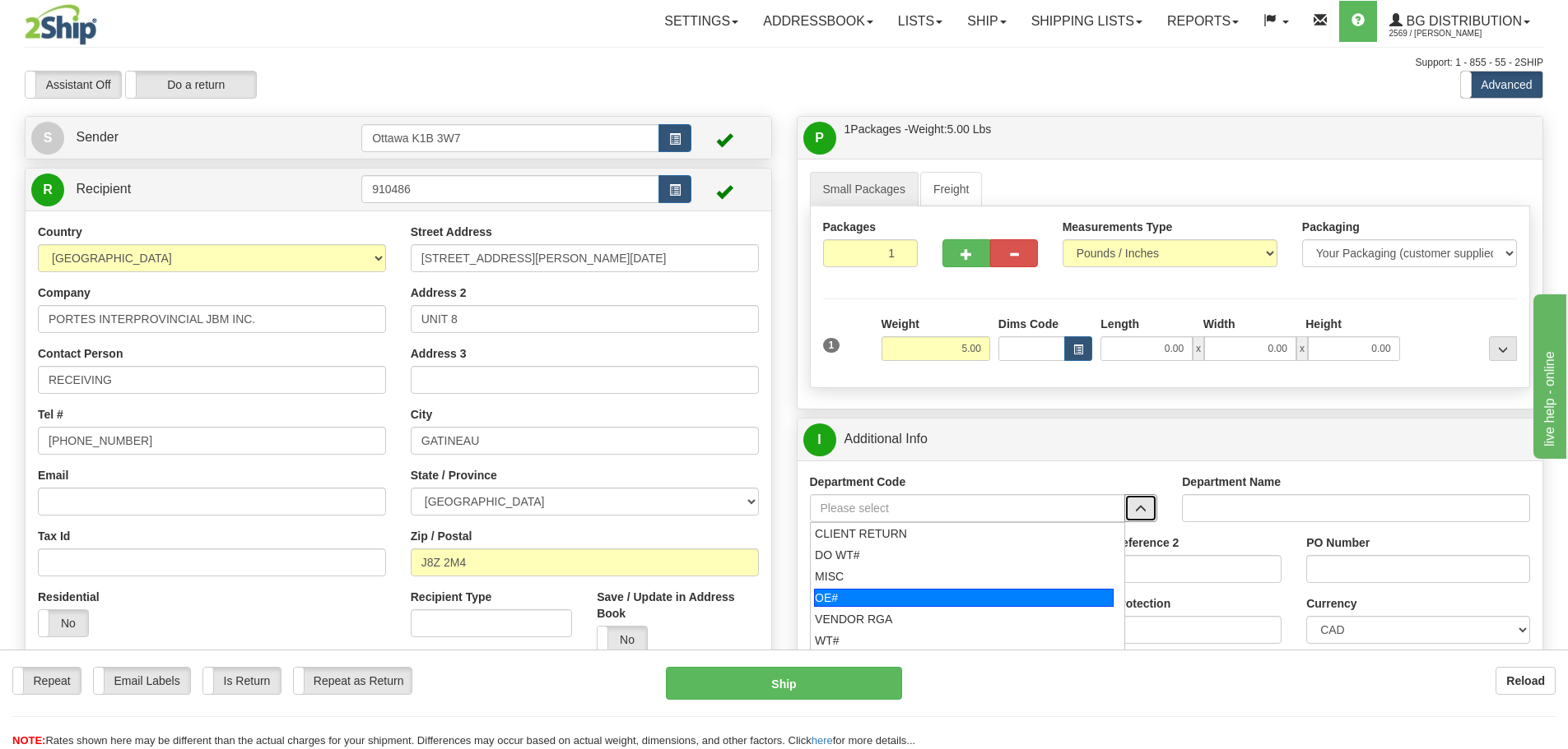
click at [1003, 604] on div "OE#" at bounding box center [963, 598] width 299 height 18
type input "OE#"
type input "ORDERS"
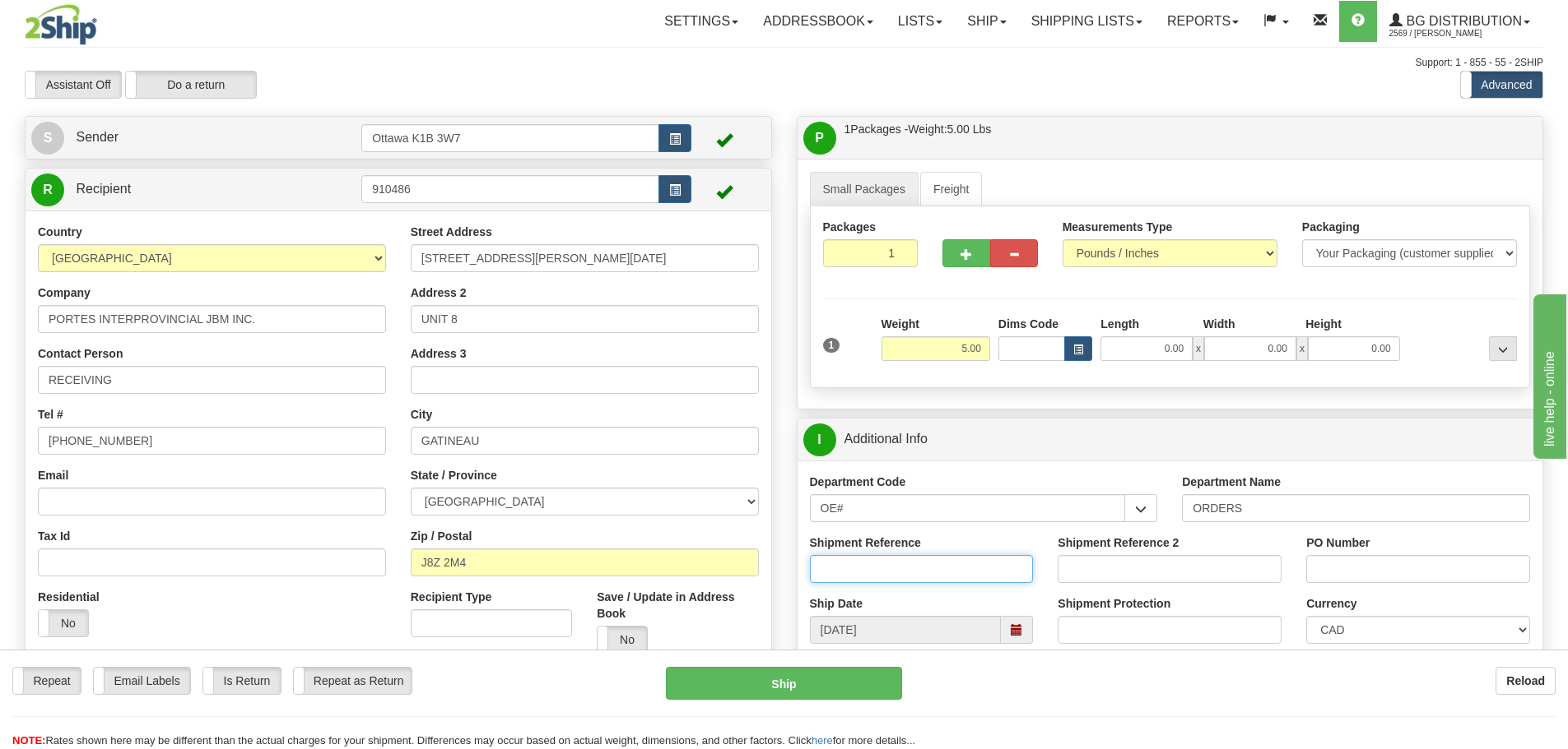
click at [947, 579] on input "Shipment Reference" at bounding box center [921, 569] width 224 height 28
type input "10204466-00"
click at [1439, 577] on input "PO Number" at bounding box center [1417, 569] width 224 height 28
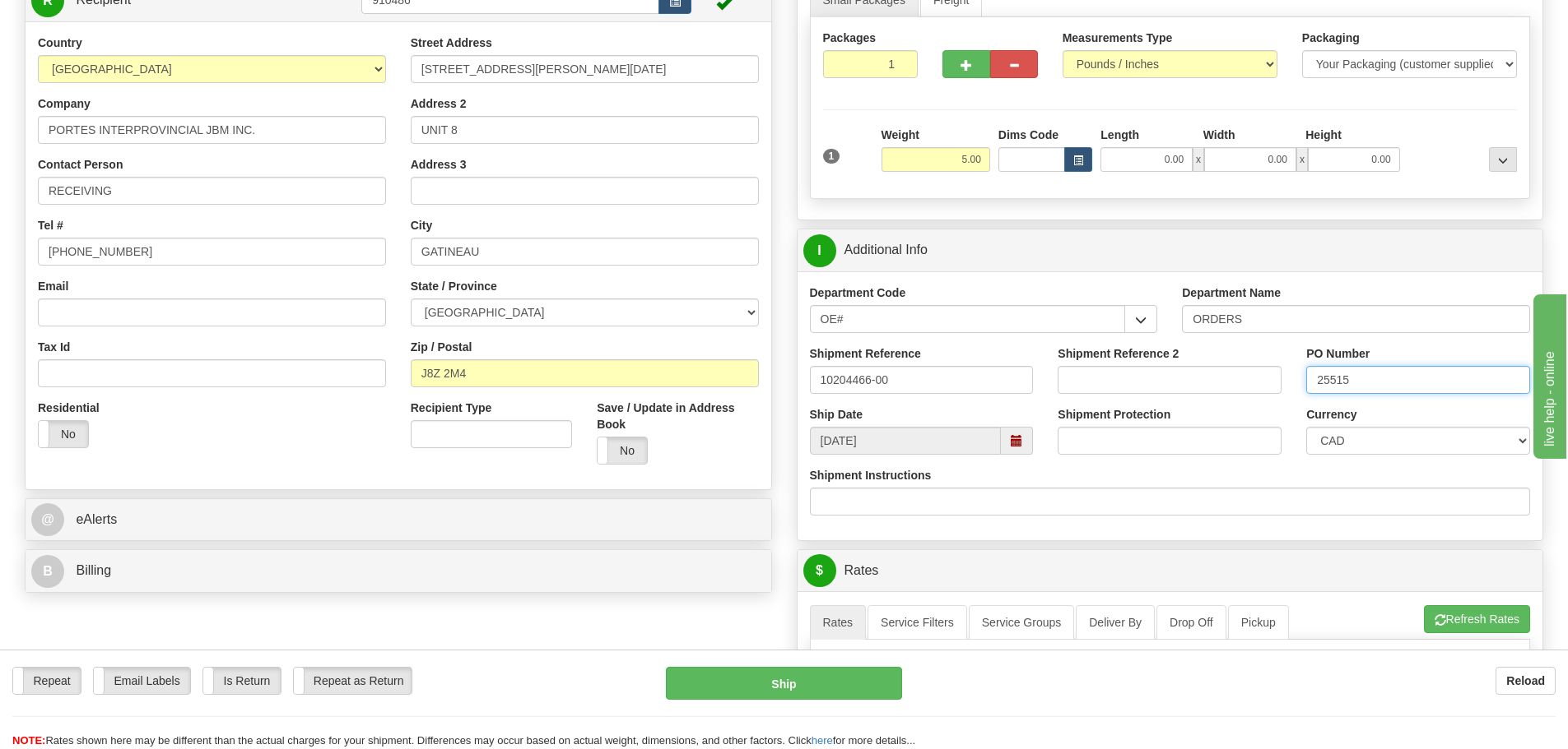
scroll to position [412, 0]
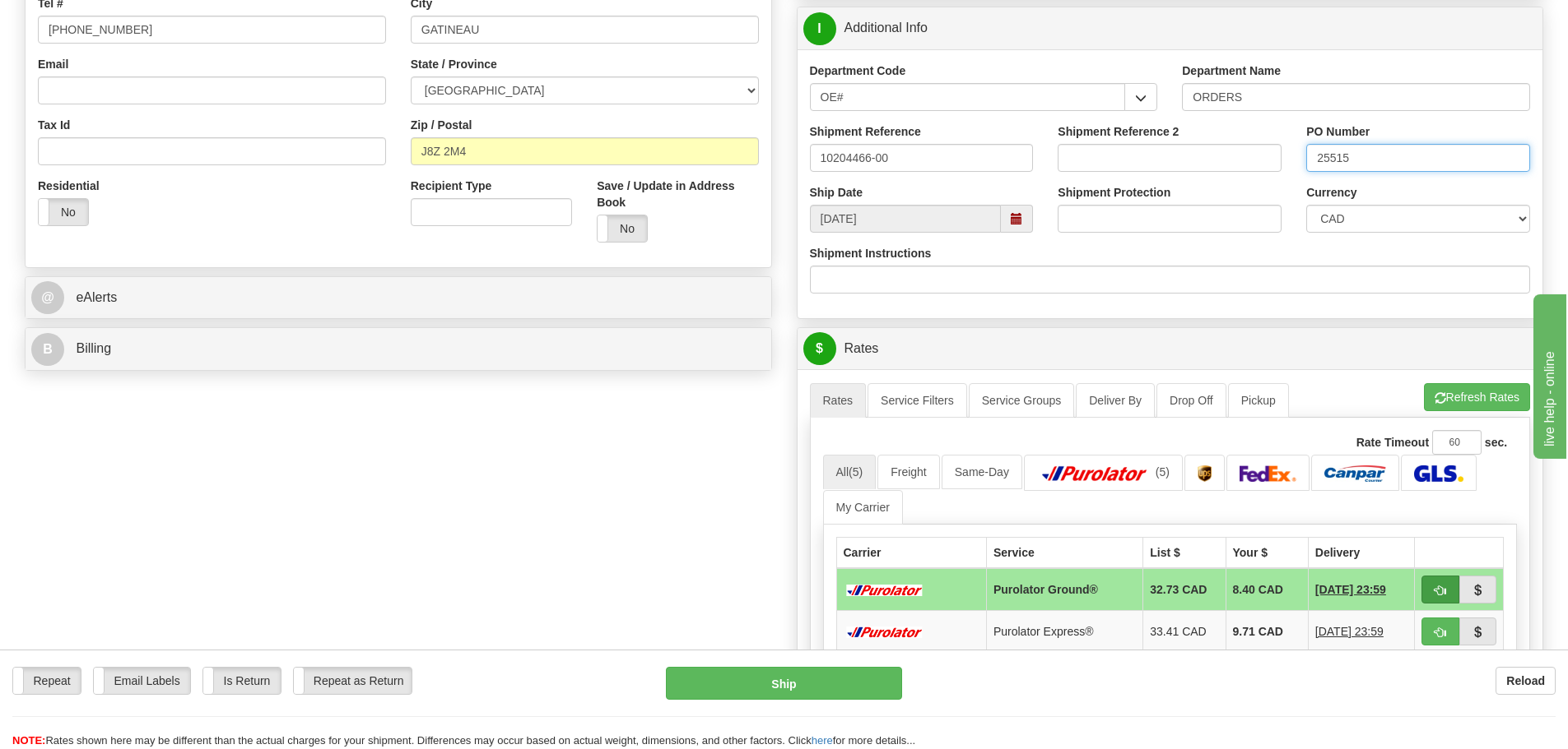
type input "25515"
click at [1435, 600] on button "button" at bounding box center [1439, 590] width 38 height 28
type input "260"
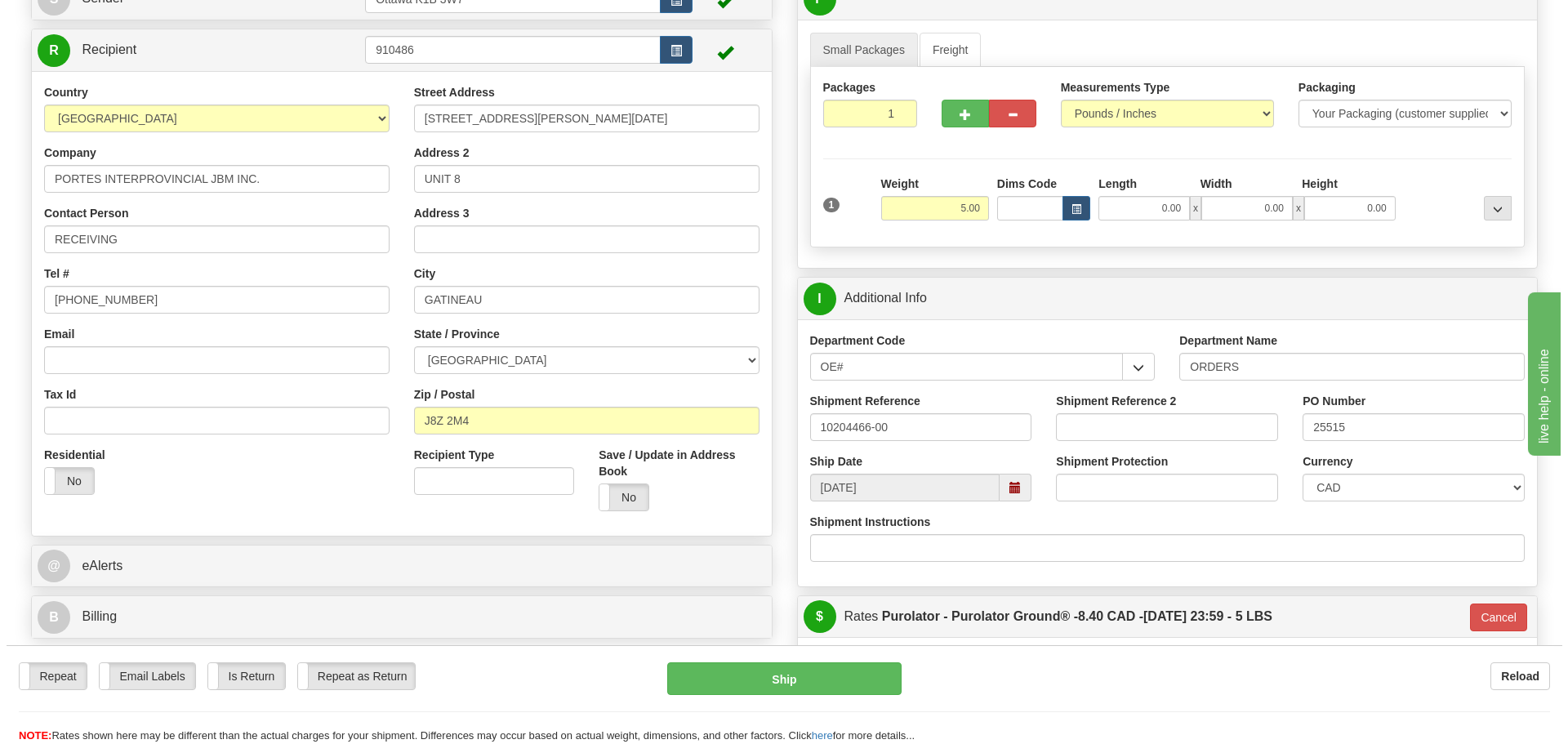
scroll to position [164, 0]
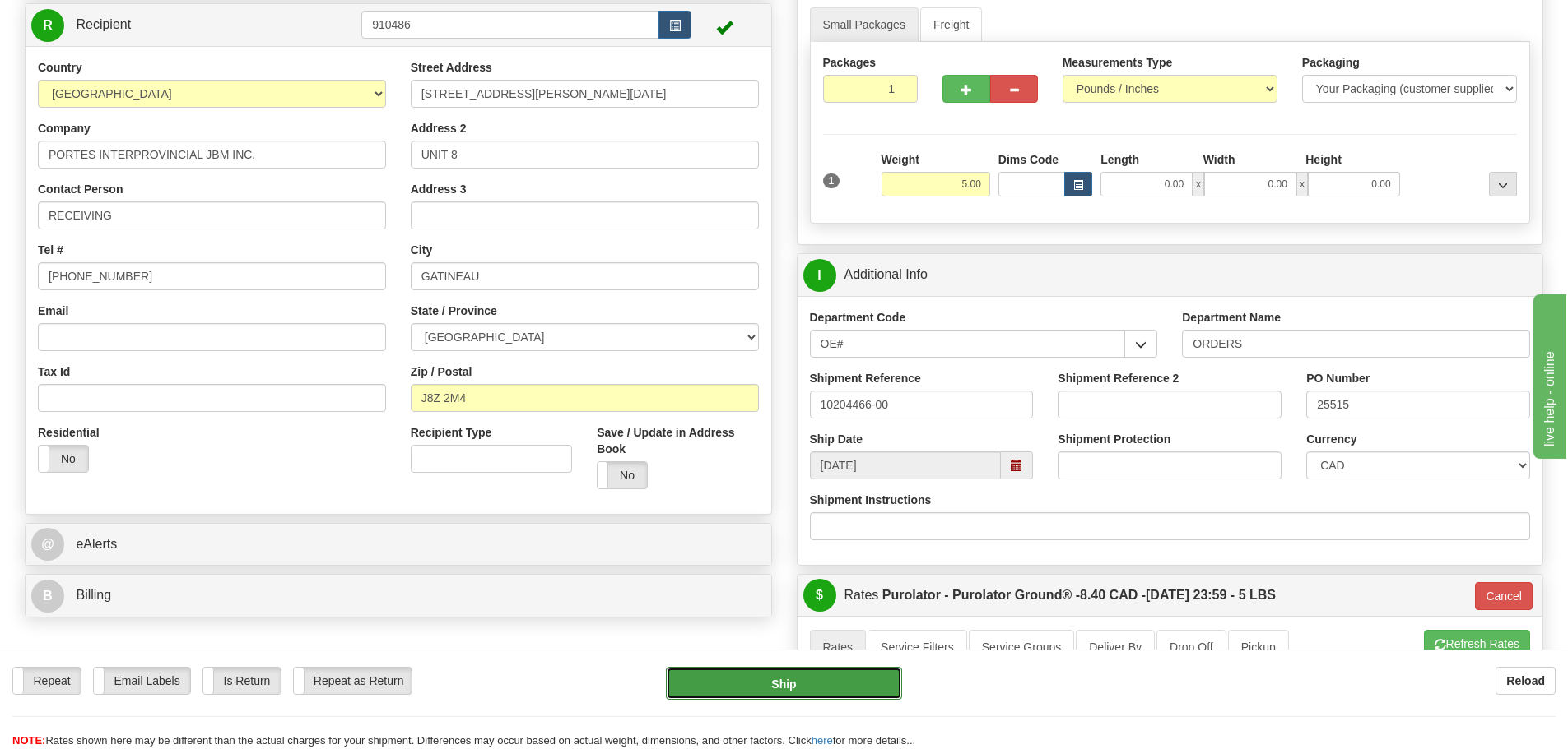
click at [779, 700] on button "Ship" at bounding box center [784, 683] width 236 height 33
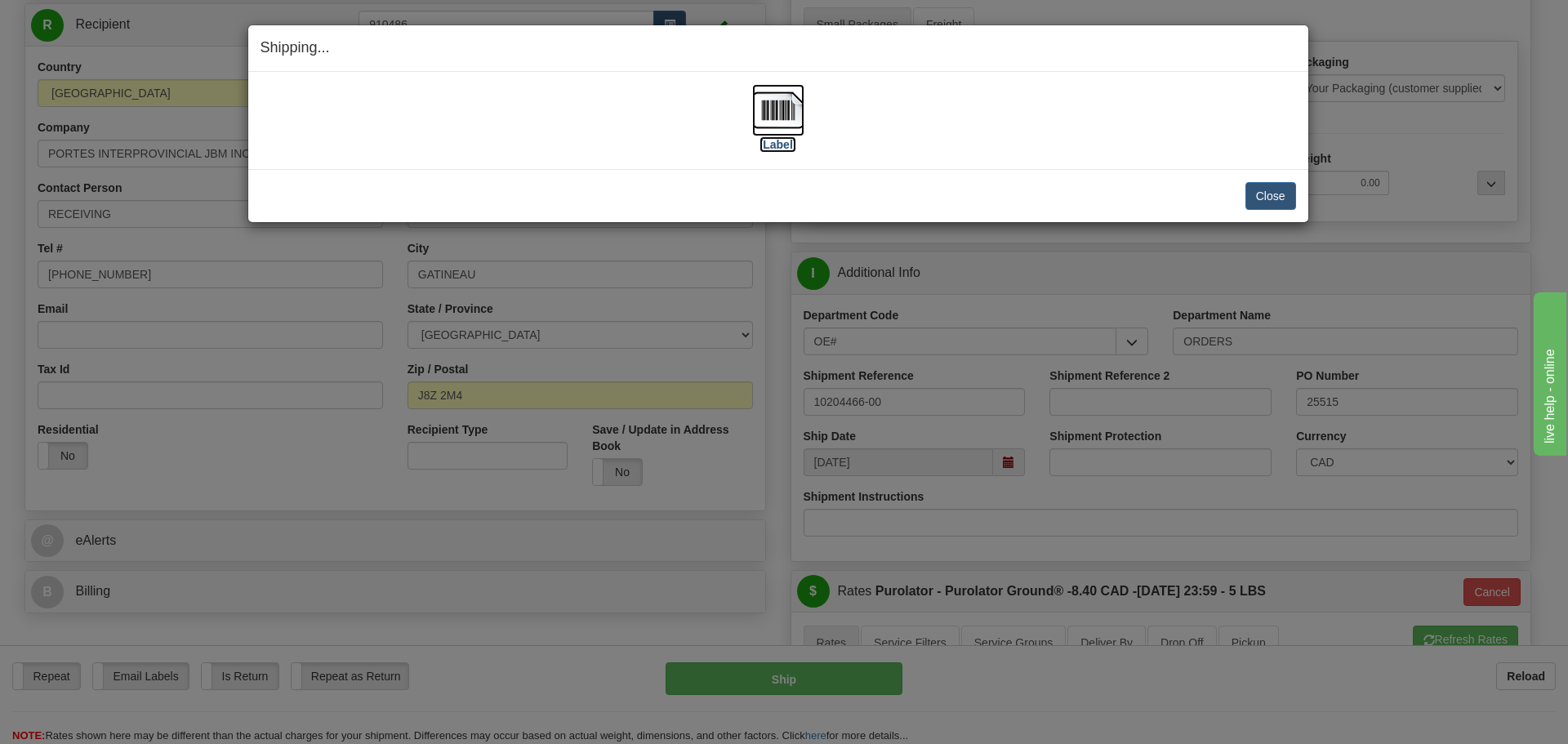
click at [778, 139] on label "[Label]" at bounding box center [778, 144] width 37 height 16
click at [1286, 199] on button "Close" at bounding box center [1271, 196] width 51 height 28
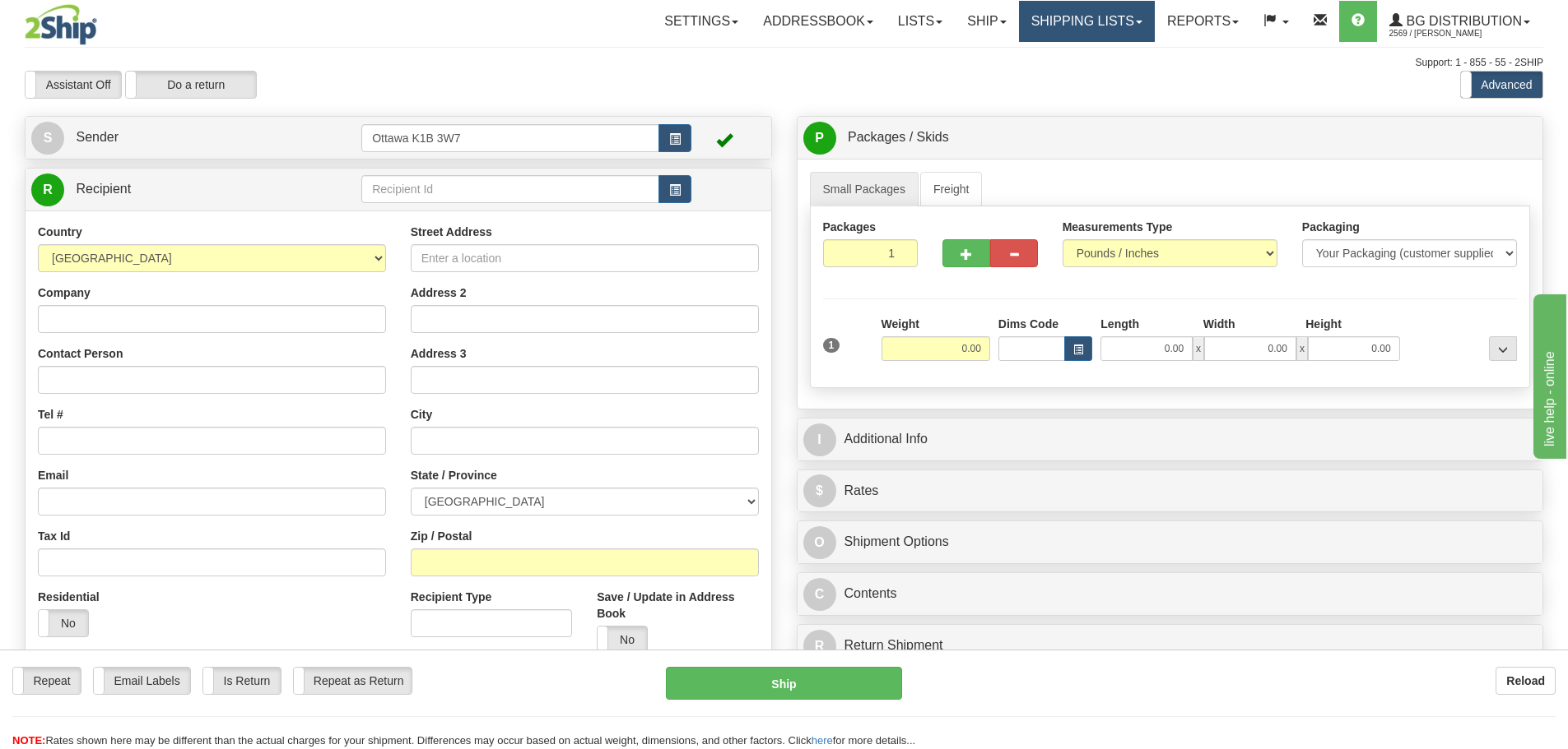
click at [1062, 23] on link "Shipping lists" at bounding box center [1087, 21] width 135 height 41
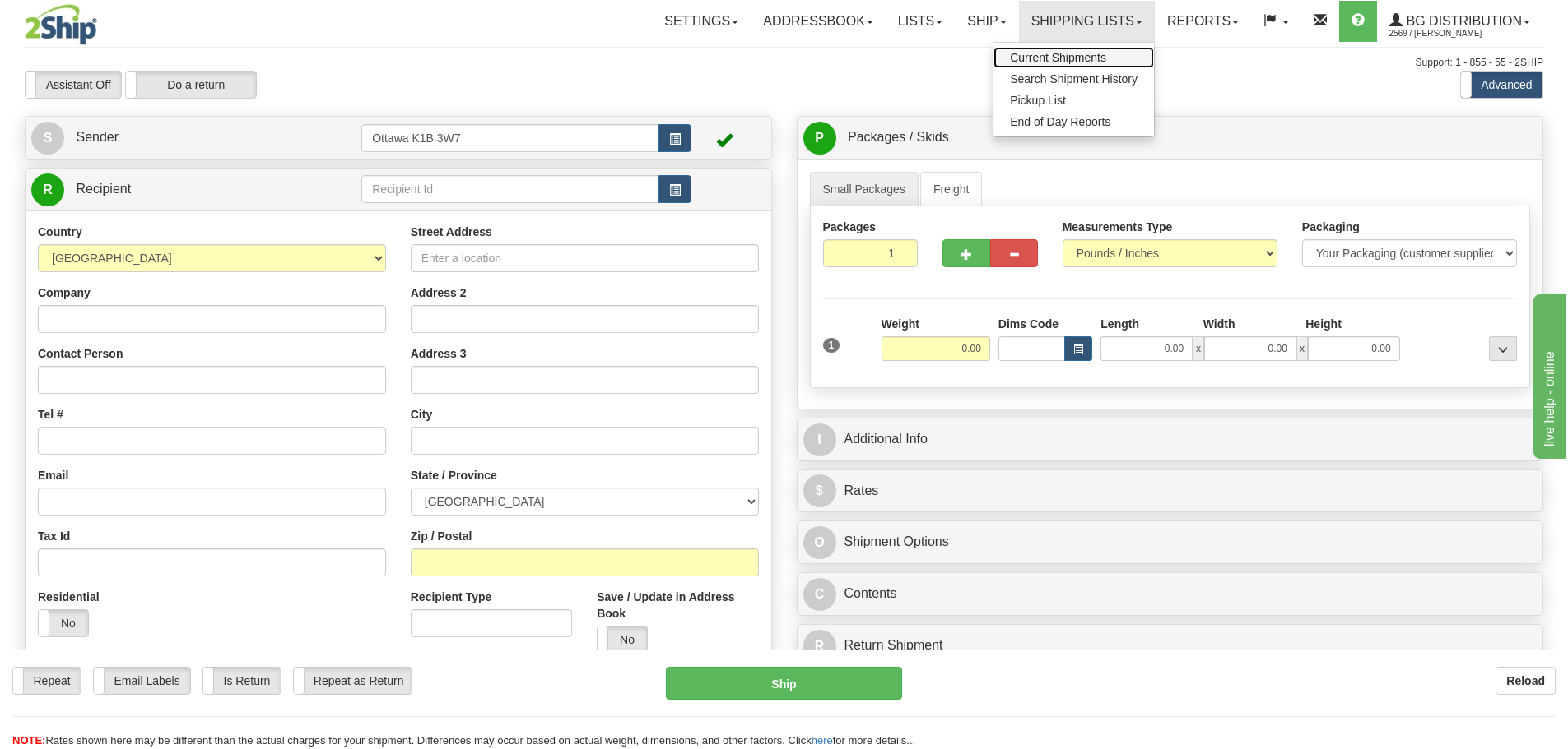
click at [1055, 50] on link "Current Shipments" at bounding box center [1073, 57] width 160 height 21
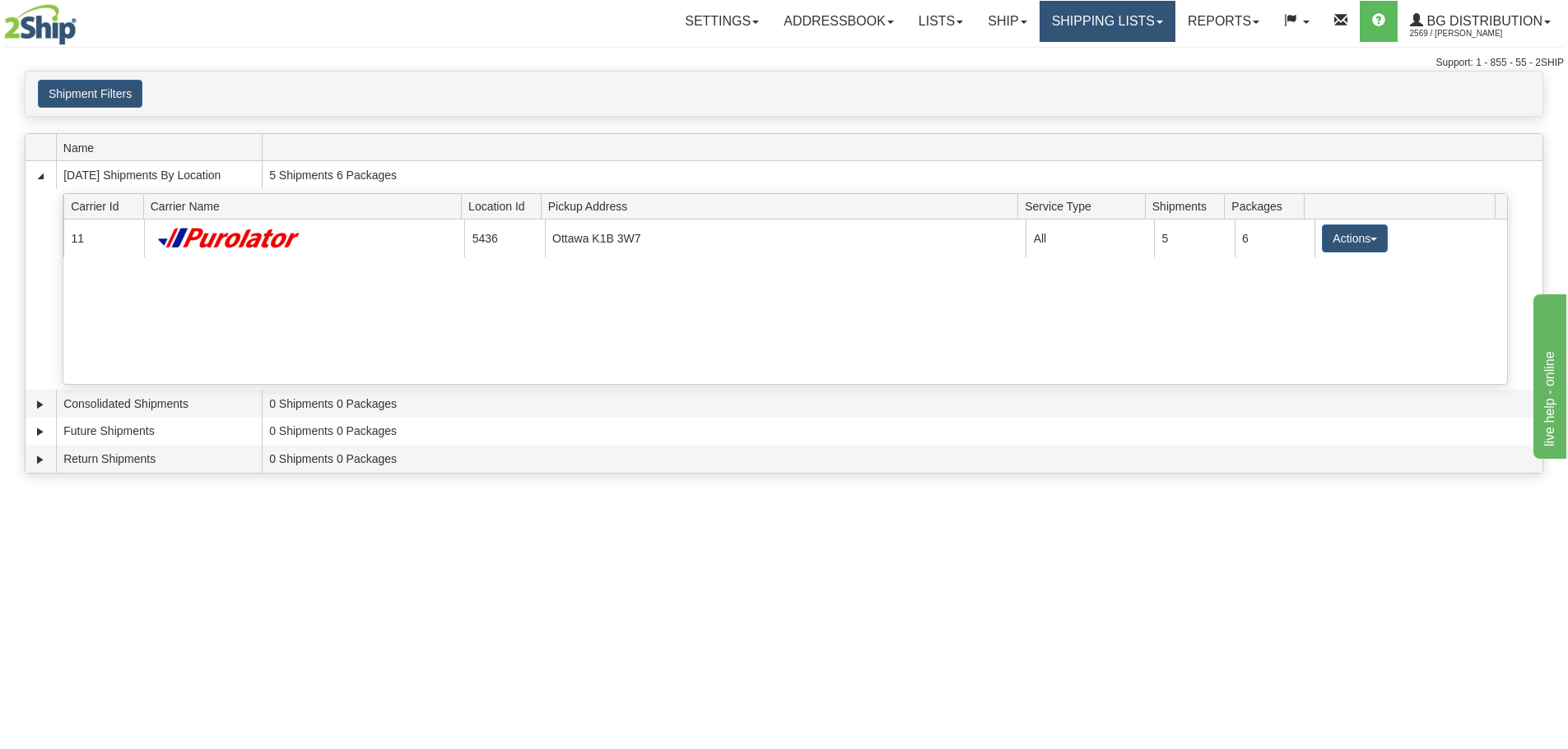
click at [1053, 17] on link "Shipping lists" at bounding box center [1107, 21] width 135 height 41
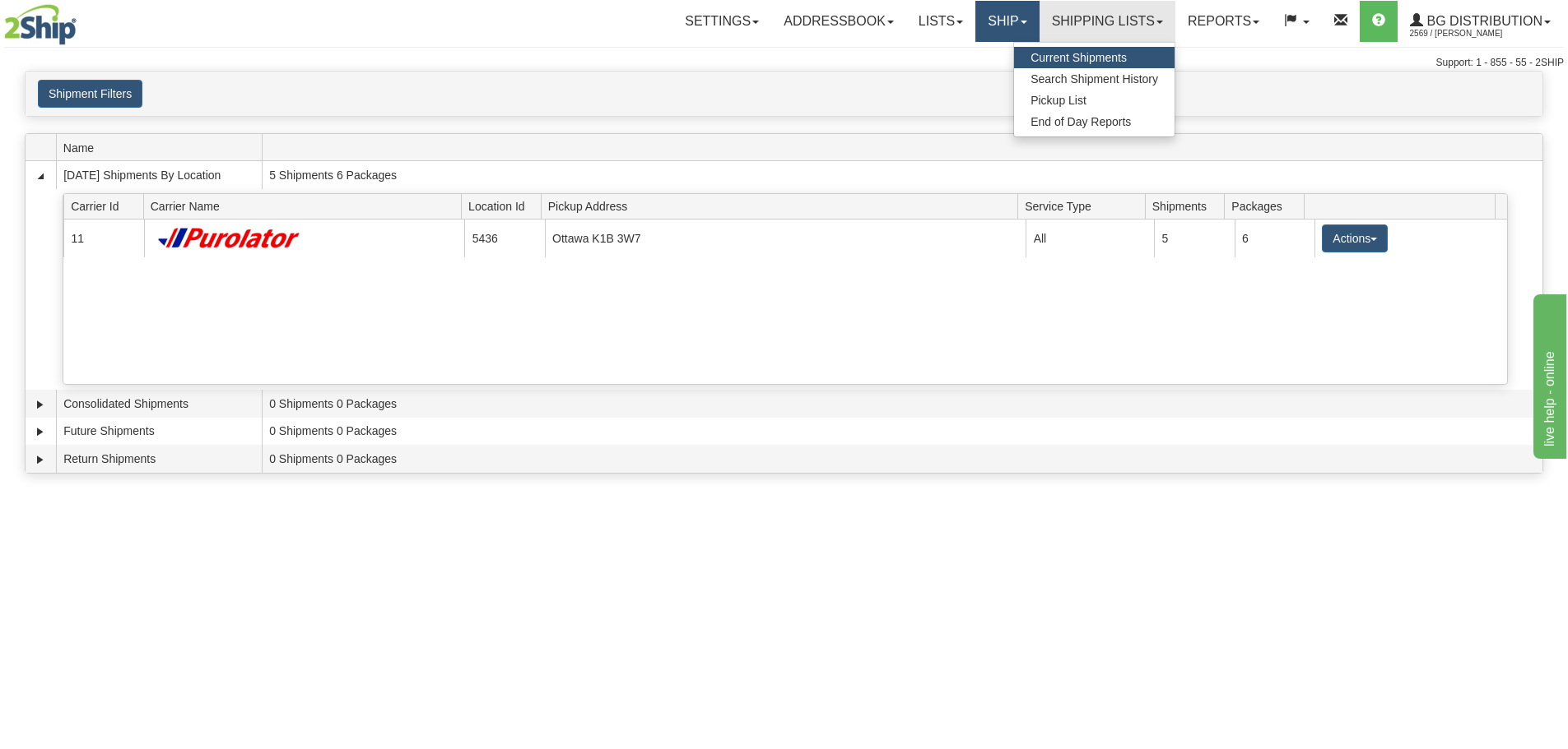
click at [992, 31] on link "Ship" at bounding box center [1006, 21] width 63 height 41
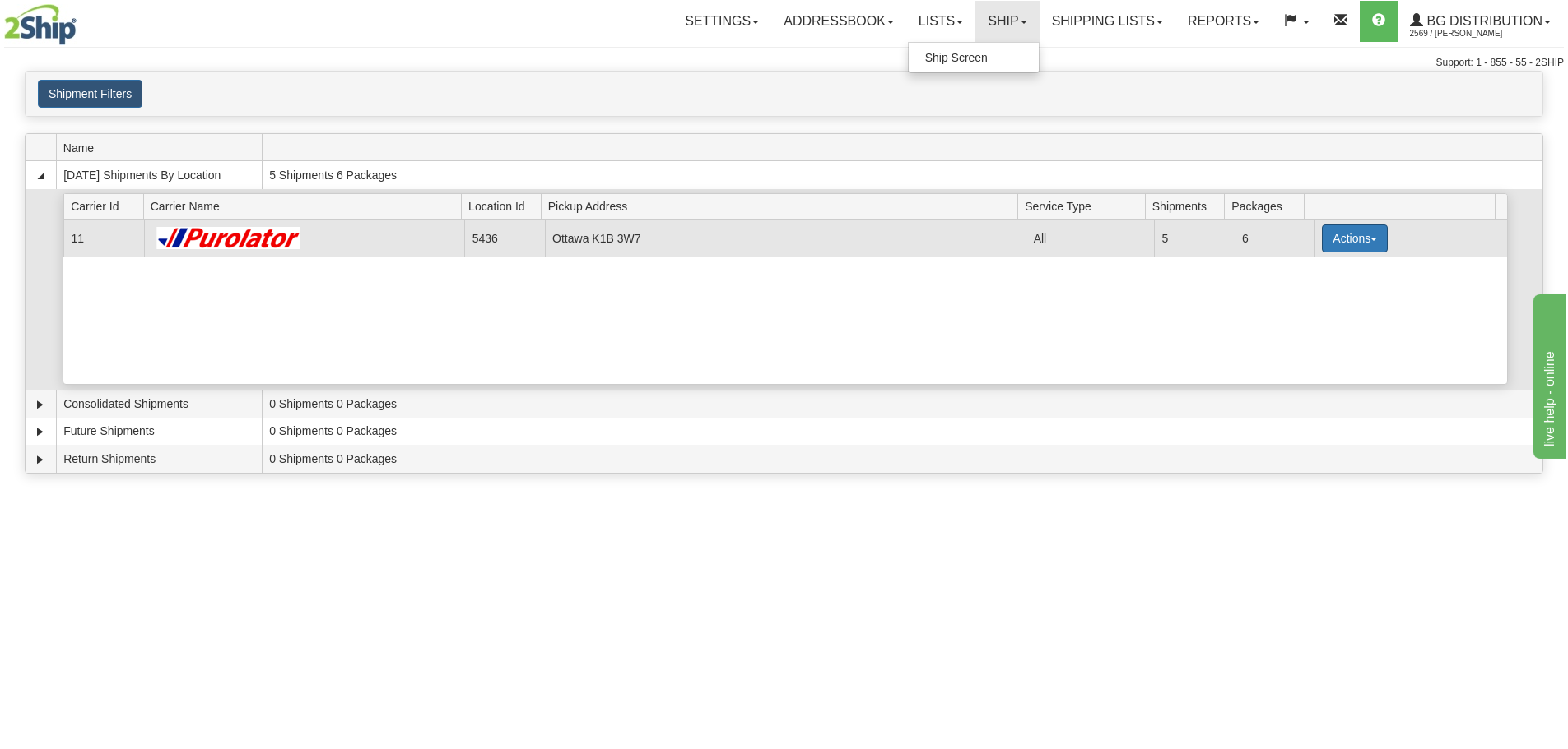
click at [1360, 241] on button "Actions" at bounding box center [1355, 239] width 66 height 28
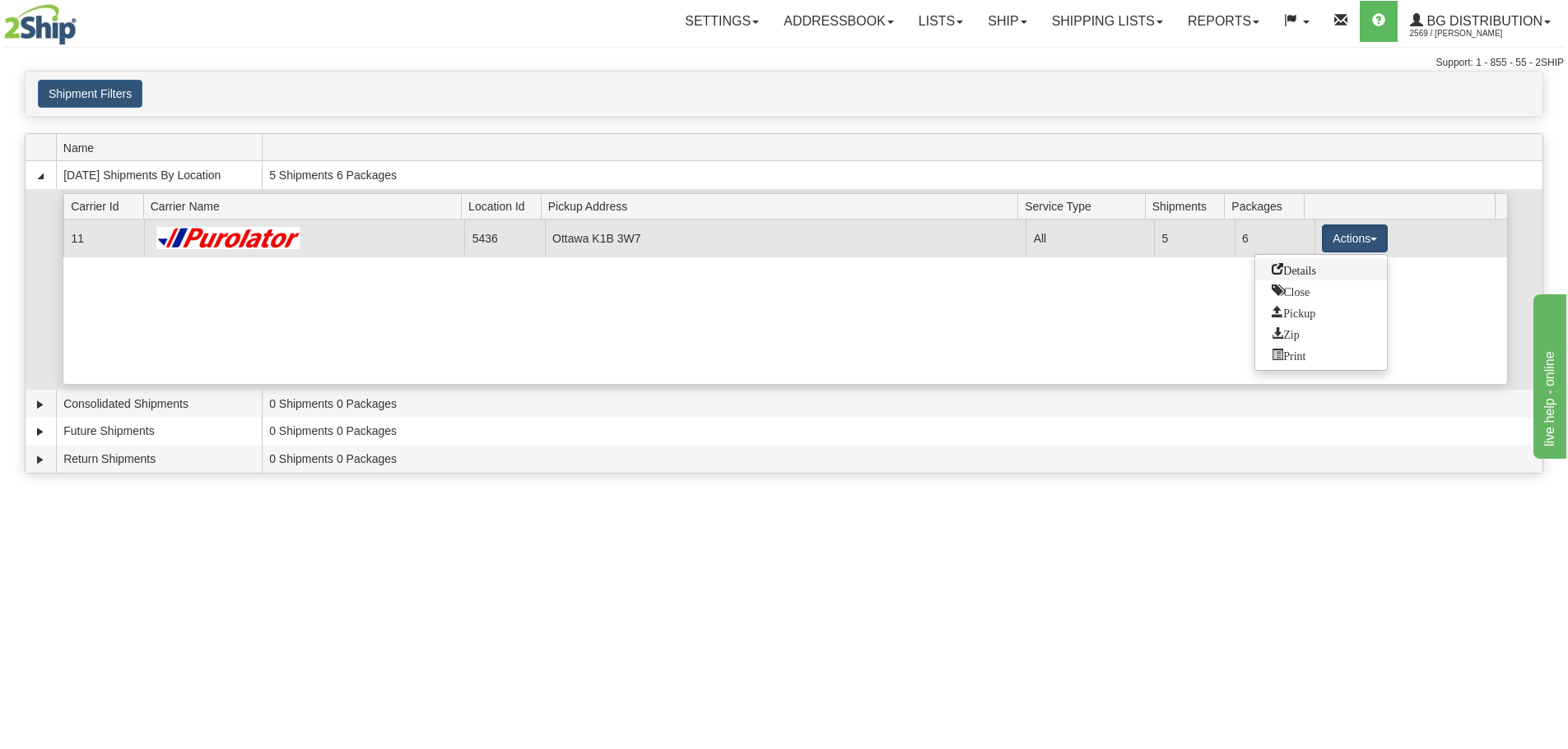
click at [1312, 268] on span "Details" at bounding box center [1294, 269] width 45 height 12
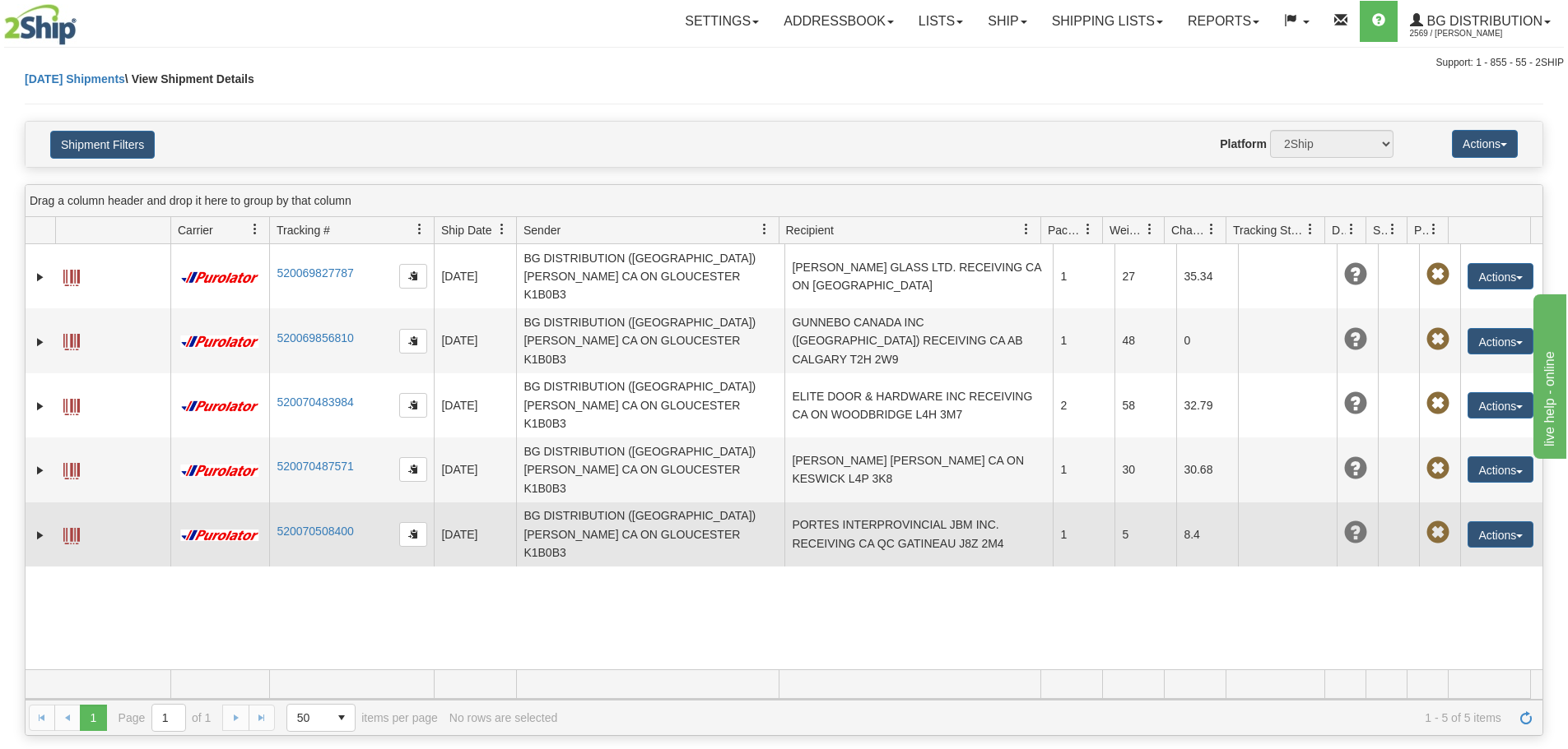
click at [889, 503] on td "PORTES INTERPROVINCIAL JBM INC. RECEIVING CA QC GATINEAU J8Z 2M4" at bounding box center [918, 535] width 268 height 64
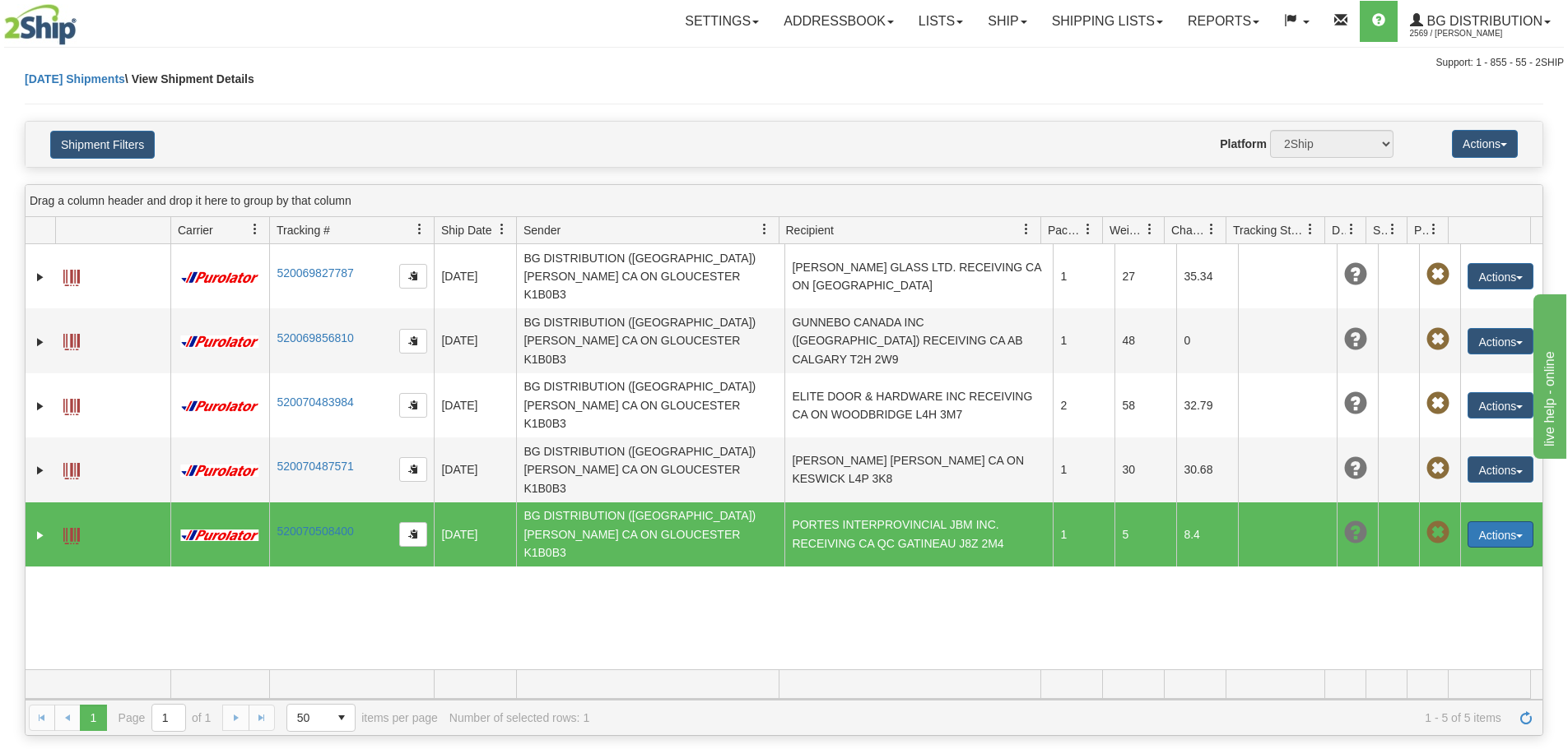
click at [1473, 521] on button "Actions" at bounding box center [1500, 534] width 66 height 27
click at [1443, 618] on link "Delete" at bounding box center [1466, 628] width 132 height 21
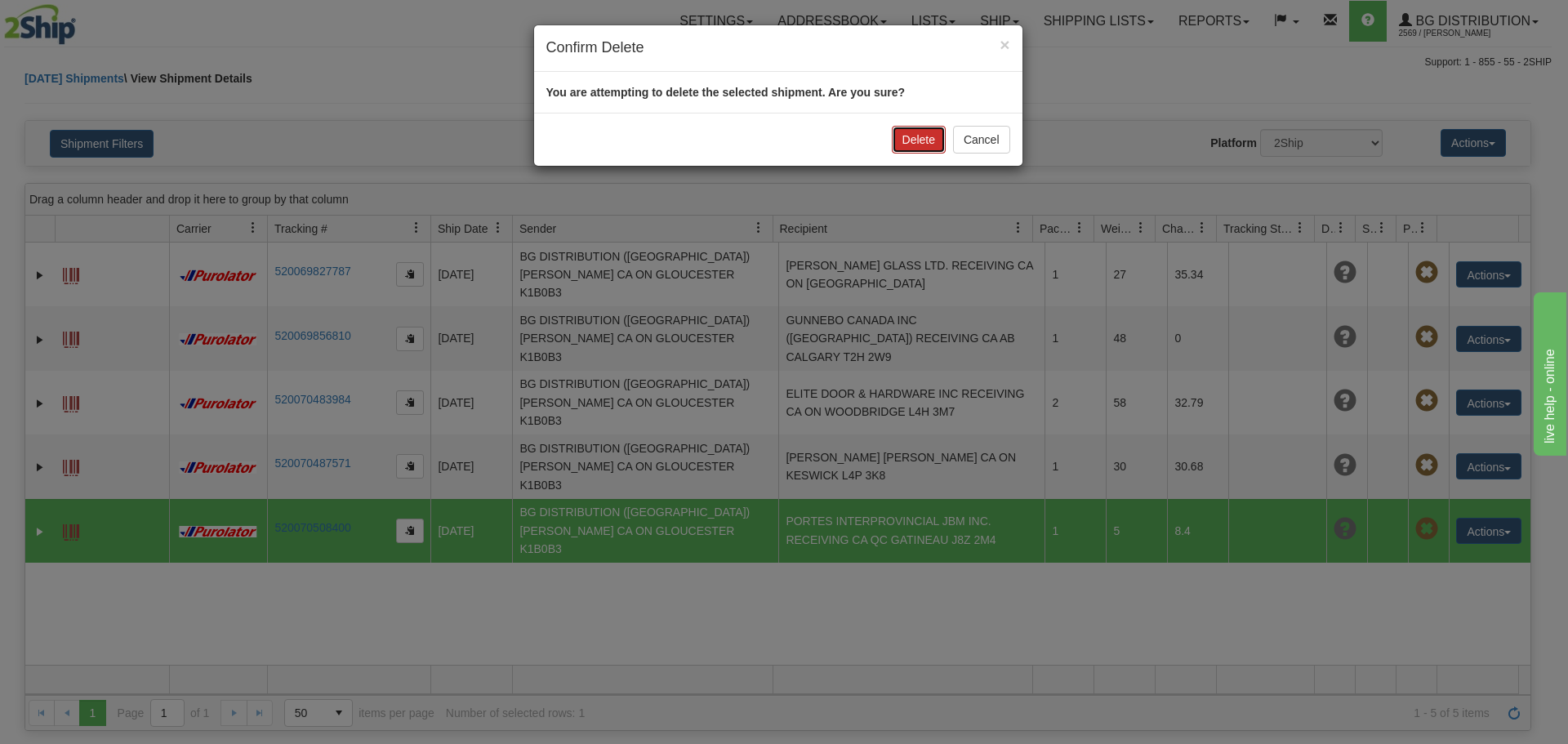
click at [922, 136] on button "Delete" at bounding box center [918, 140] width 54 height 28
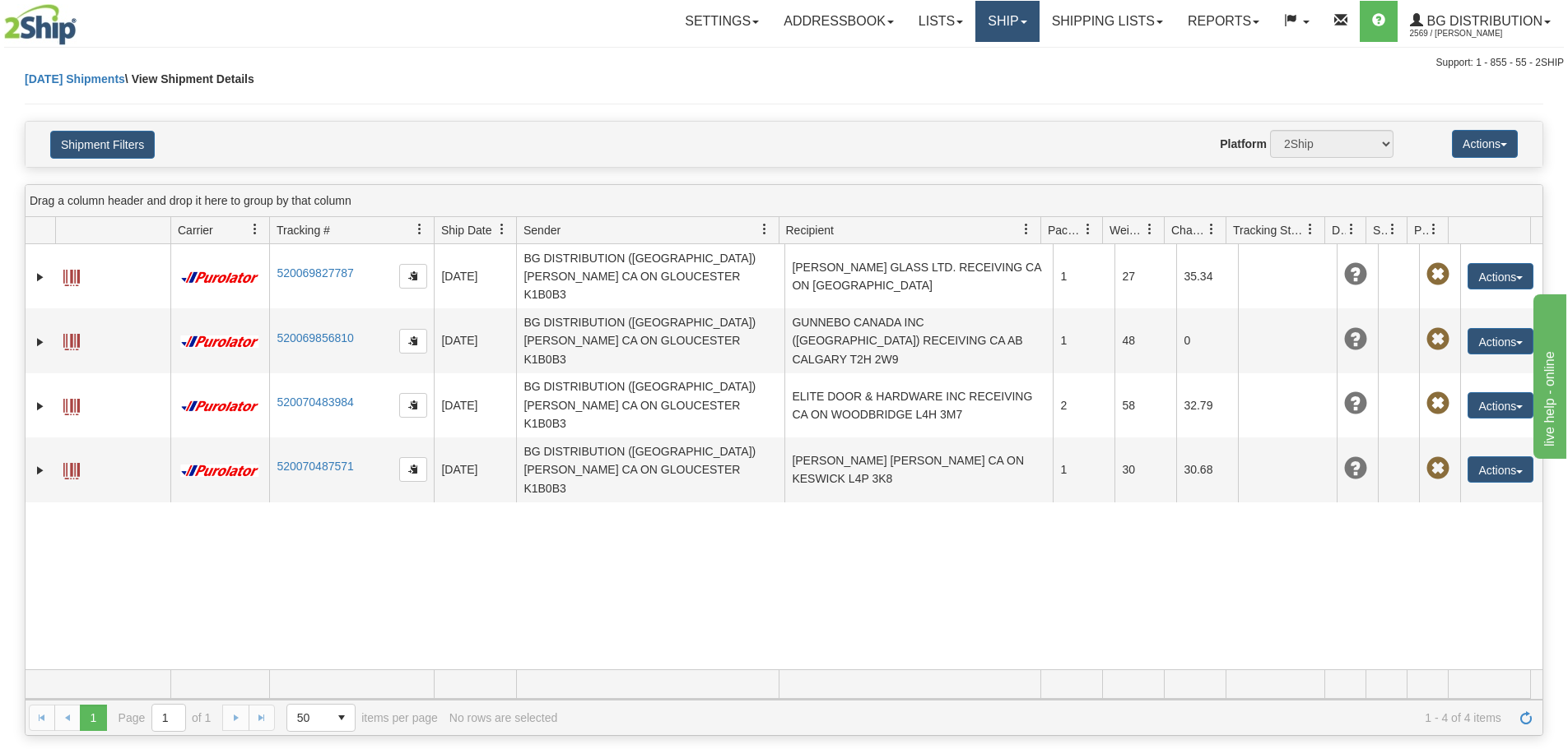
click at [985, 8] on link "Ship" at bounding box center [1006, 21] width 63 height 41
click at [984, 46] on ul "Ship Screen" at bounding box center [973, 58] width 132 height 31
drag, startPoint x: 984, startPoint y: 53, endPoint x: 983, endPoint y: 39, distance: 14.0
click at [984, 53] on div "Toggle navigation Settings Shipping Preferences Fields Preferences New" at bounding box center [784, 35] width 1568 height 70
click at [983, 24] on link "Ship" at bounding box center [1006, 21] width 63 height 41
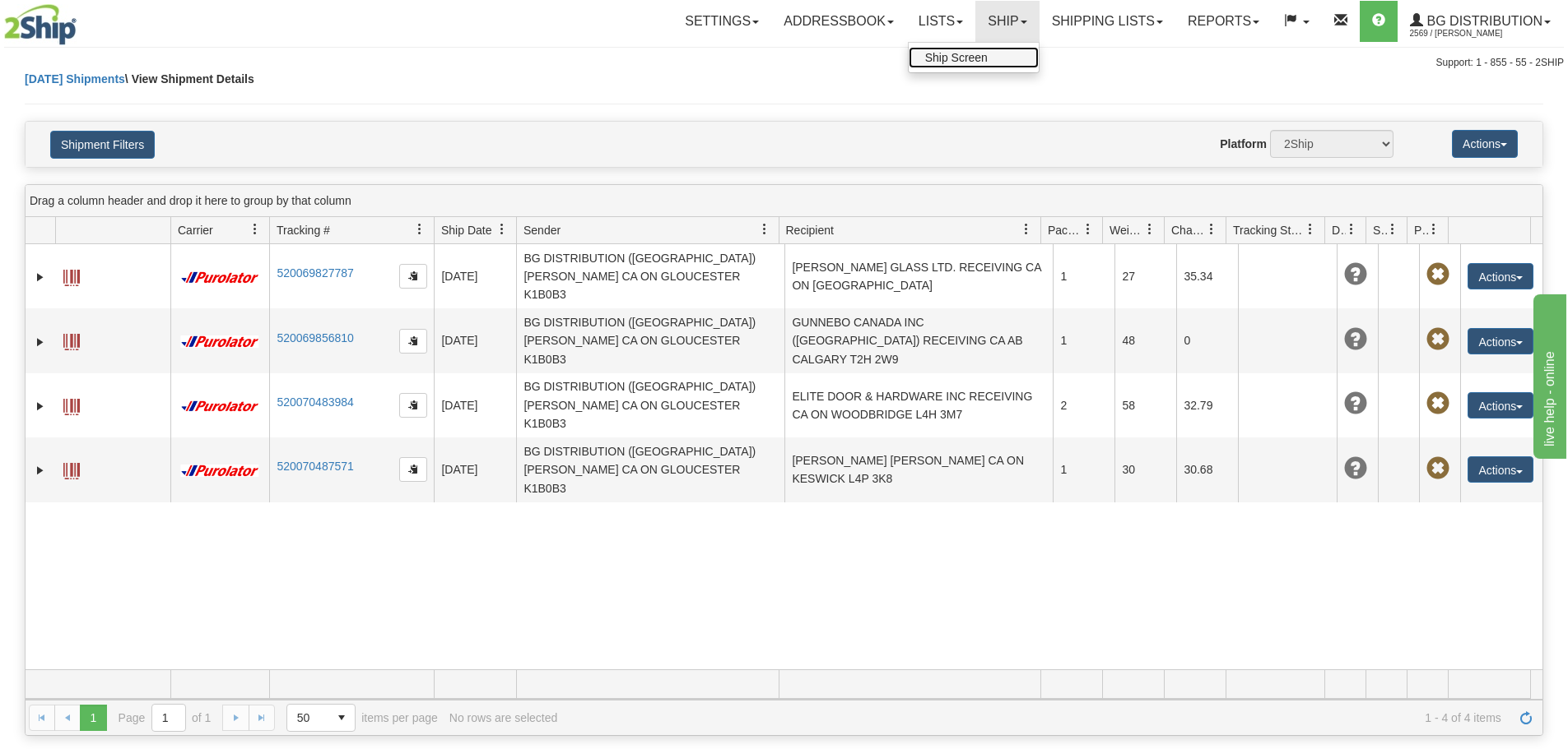
click at [979, 62] on span "Ship Screen" at bounding box center [956, 58] width 62 height 13
